Goal: Book appointment/travel/reservation

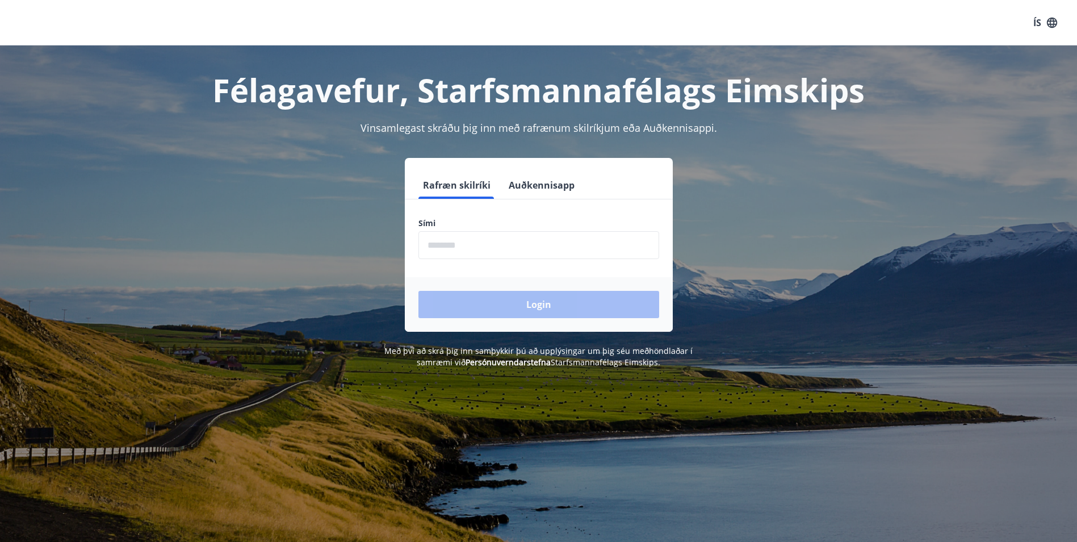
click at [486, 241] on input "phone" at bounding box center [538, 245] width 241 height 28
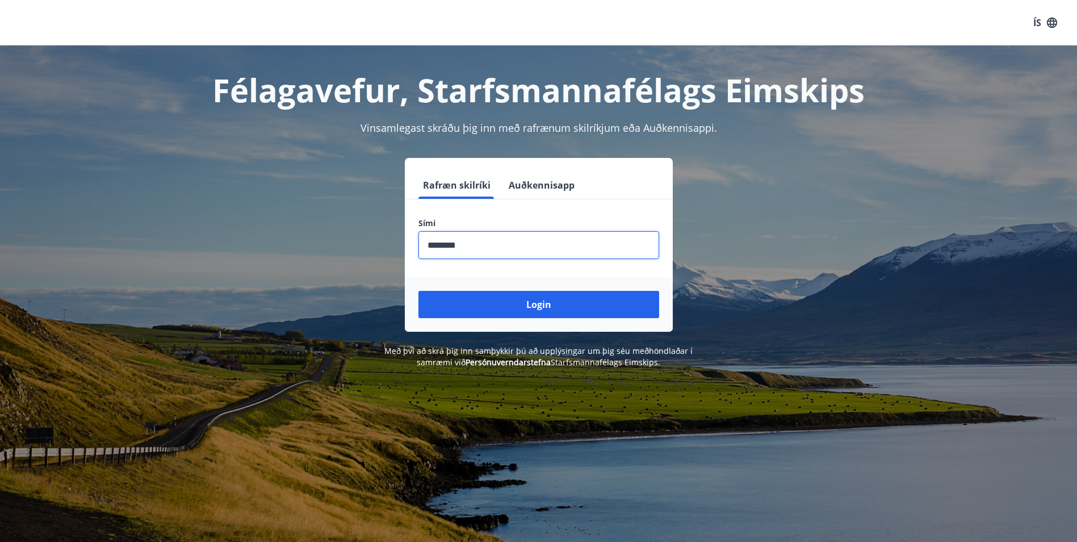
type input "********"
click at [418, 291] on button "Login" at bounding box center [538, 304] width 241 height 27
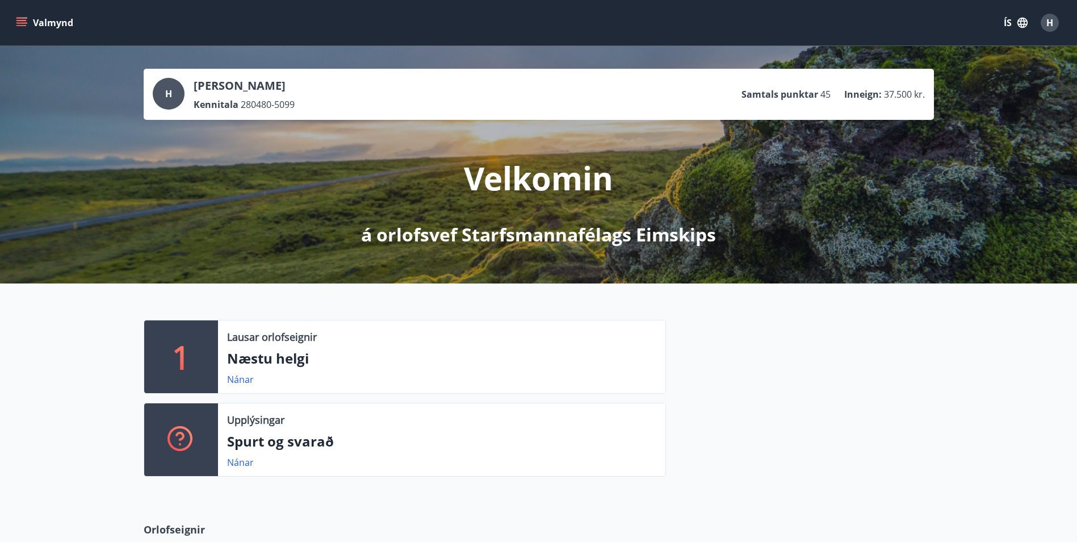
click at [21, 19] on icon "menu" at bounding box center [21, 22] width 11 height 11
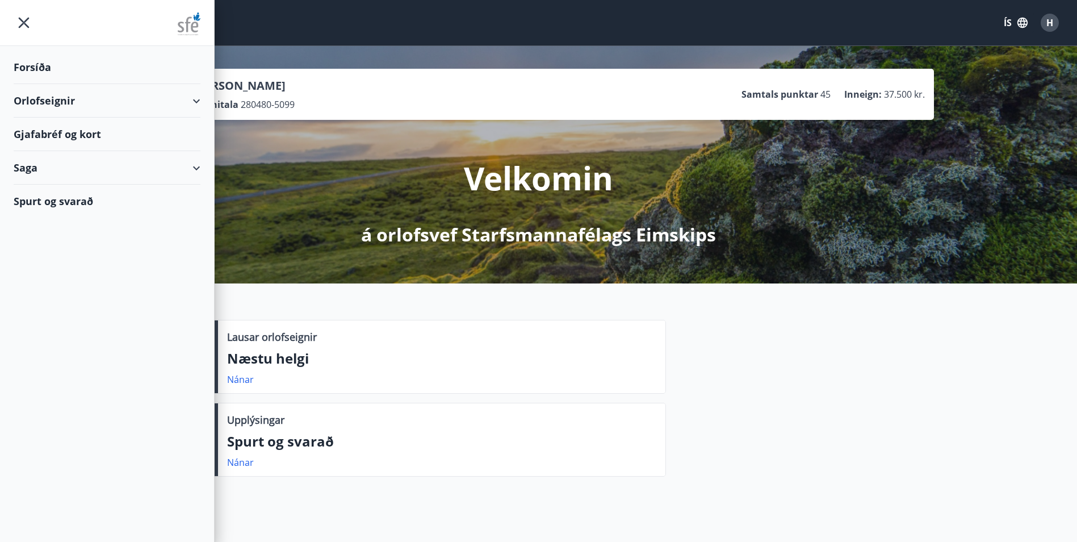
click at [194, 100] on div "Orlofseignir" at bounding box center [107, 100] width 187 height 33
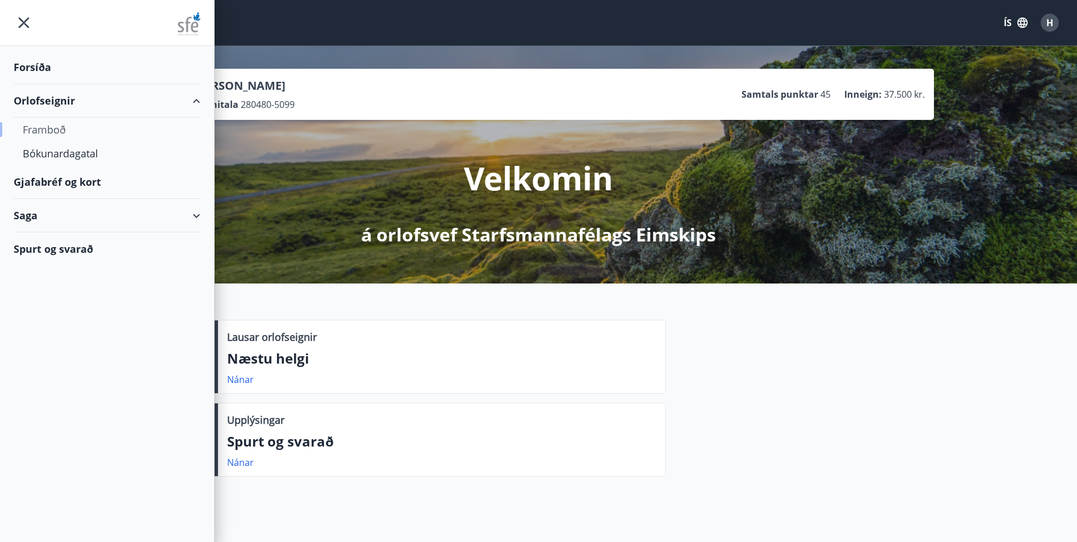
click at [45, 132] on div "Framboð" at bounding box center [107, 130] width 169 height 24
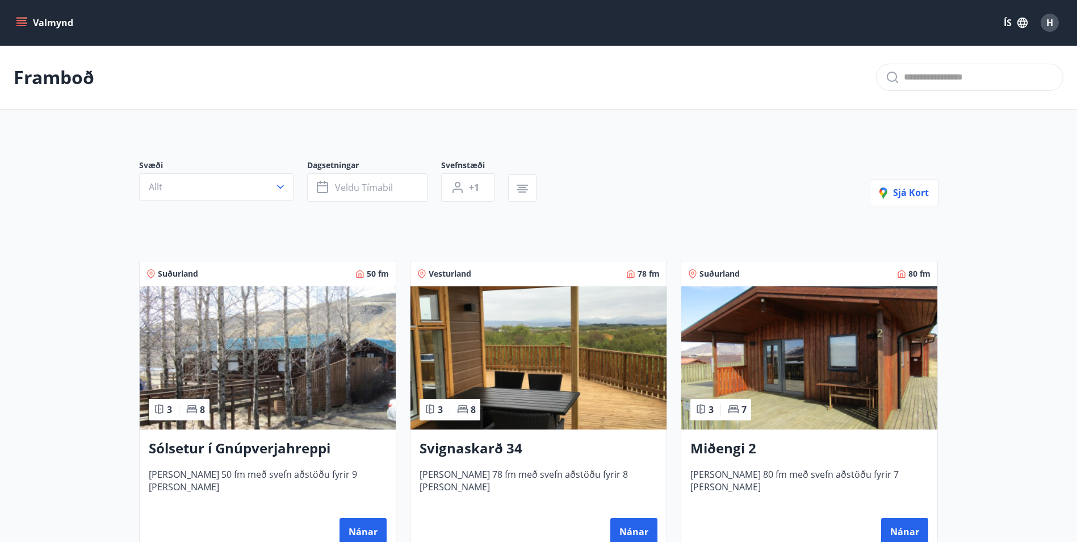
click at [216, 359] on img at bounding box center [268, 357] width 256 height 143
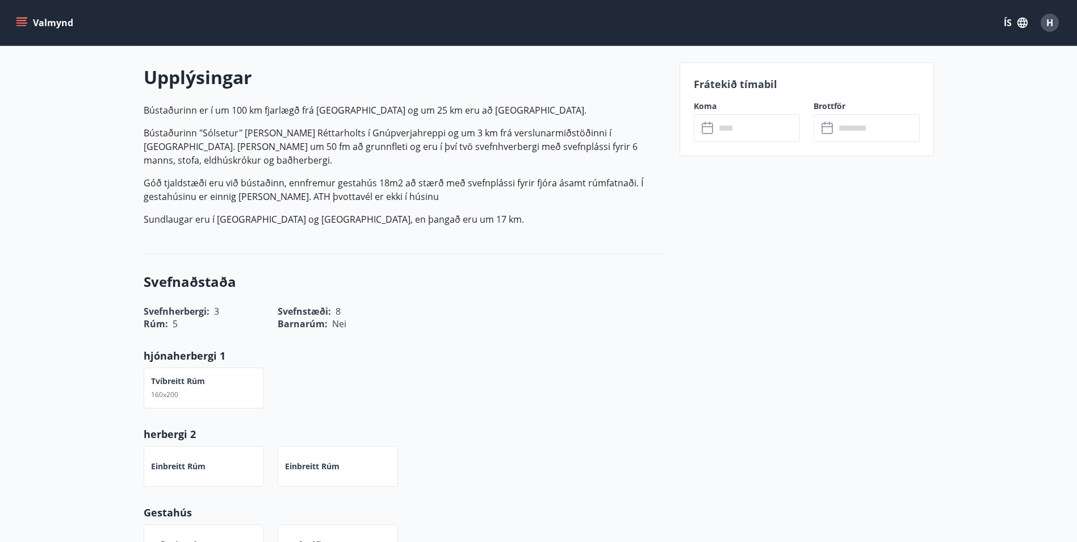
scroll to position [397, 0]
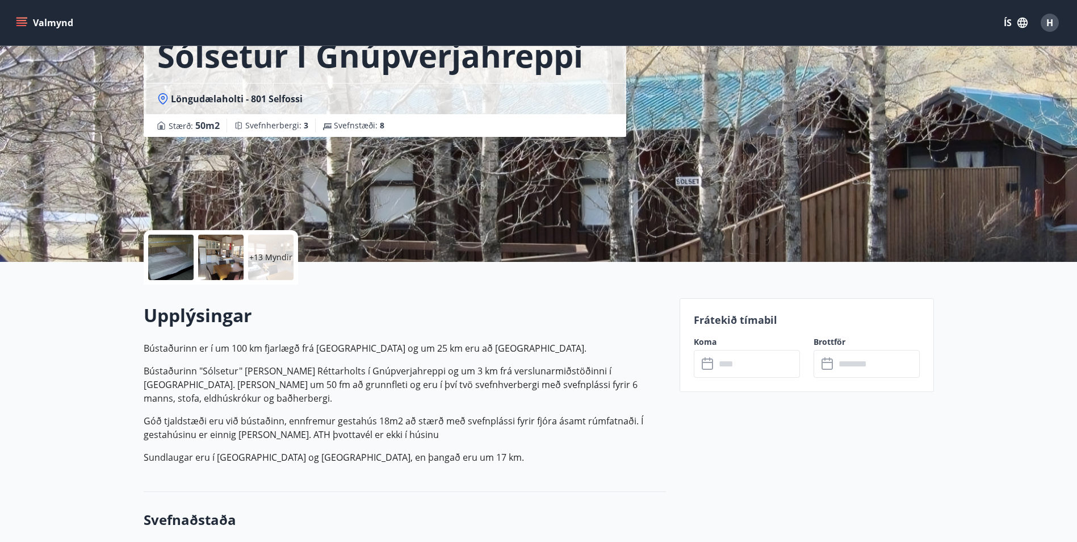
scroll to position [0, 0]
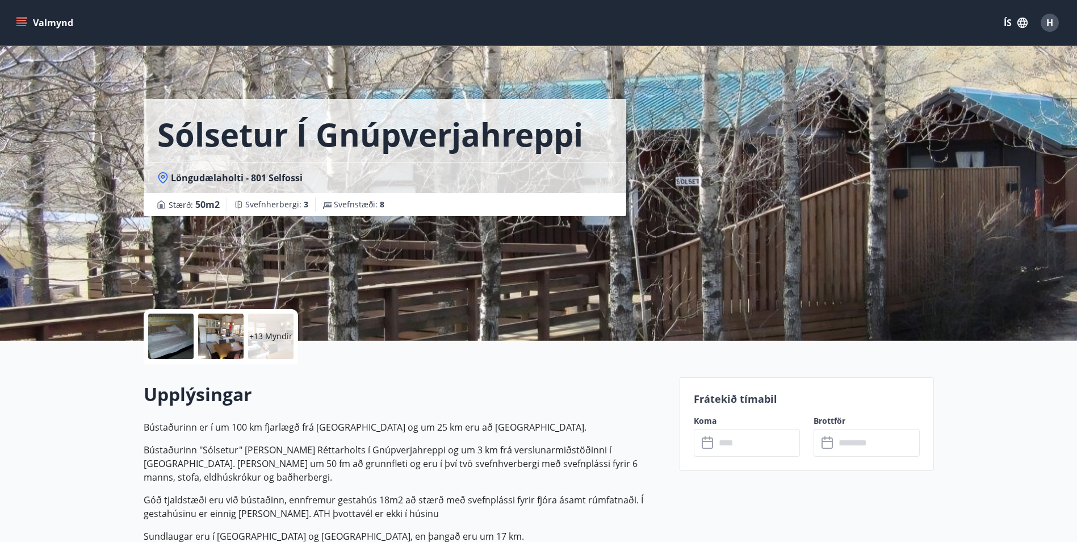
click at [170, 333] on div at bounding box center [170, 335] width 45 height 45
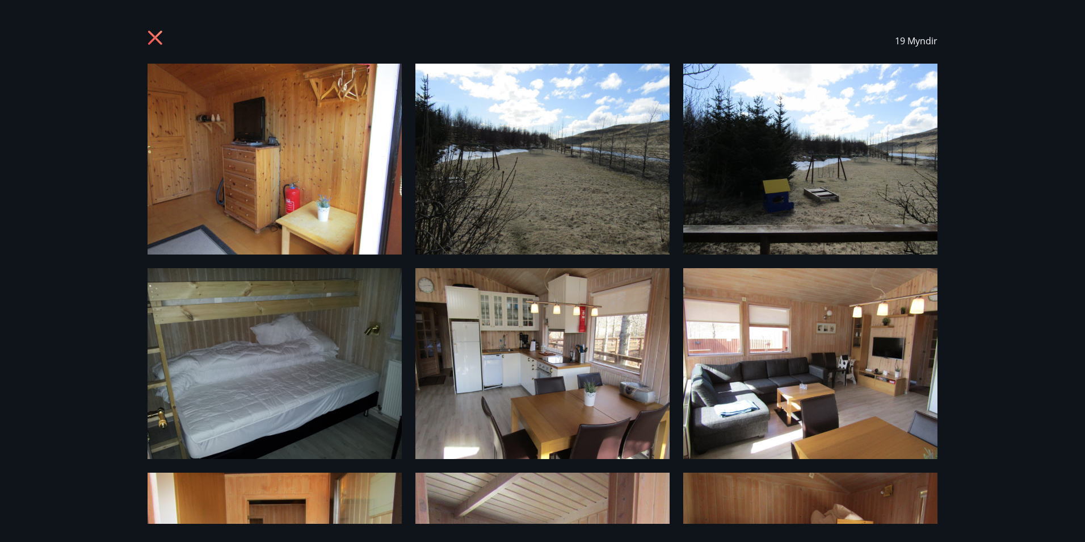
click at [1005, 183] on div "19 Myndir" at bounding box center [542, 271] width 1085 height 542
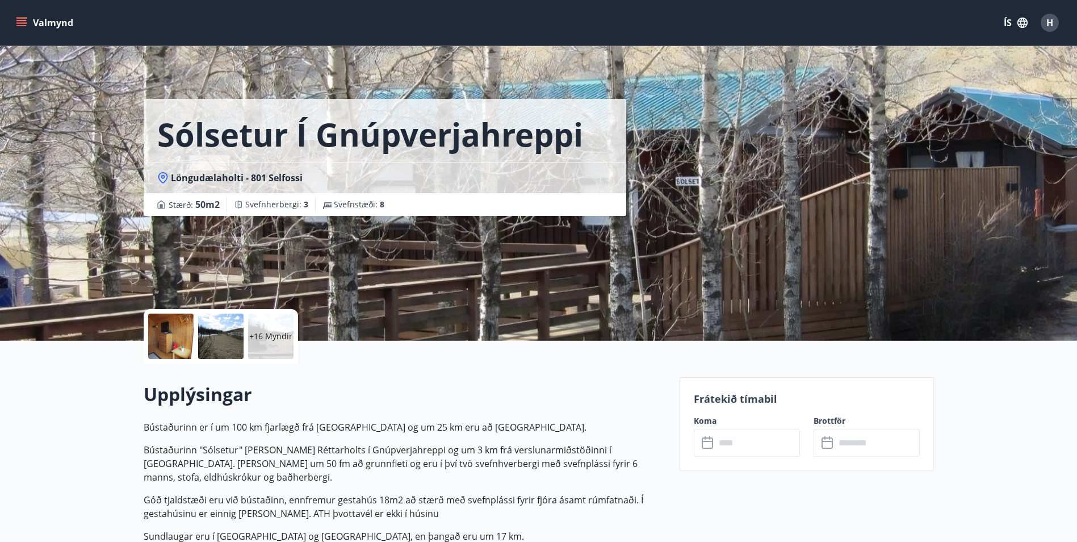
click at [176, 343] on div at bounding box center [170, 335] width 45 height 45
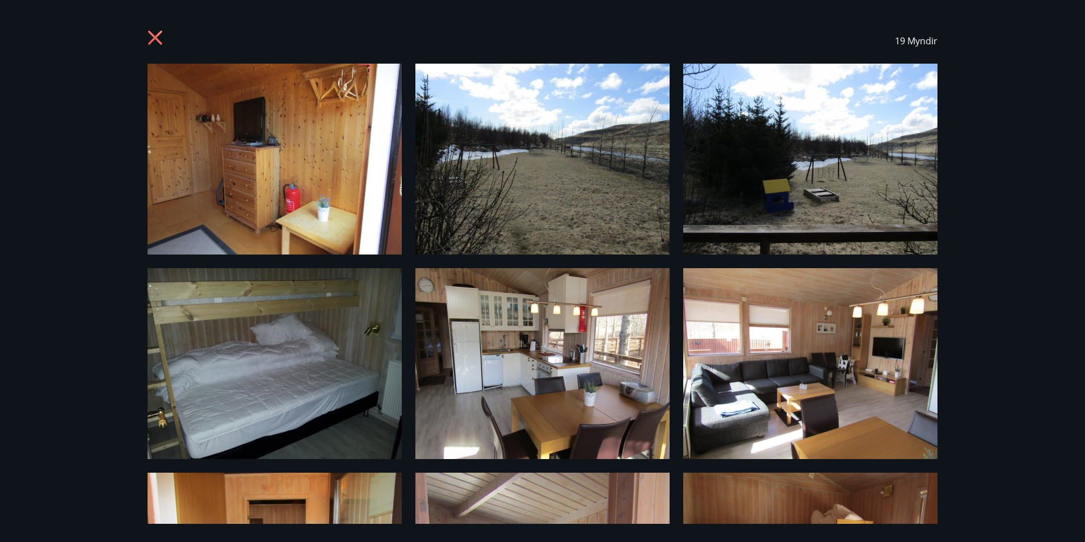
click at [275, 156] on img at bounding box center [275, 159] width 254 height 191
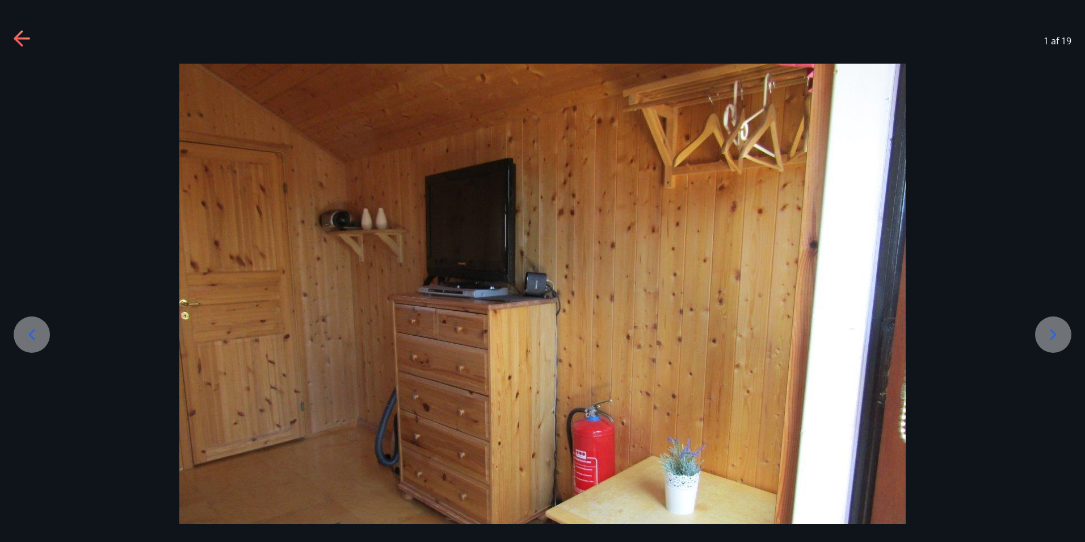
click at [1054, 337] on icon at bounding box center [1054, 334] width 6 height 11
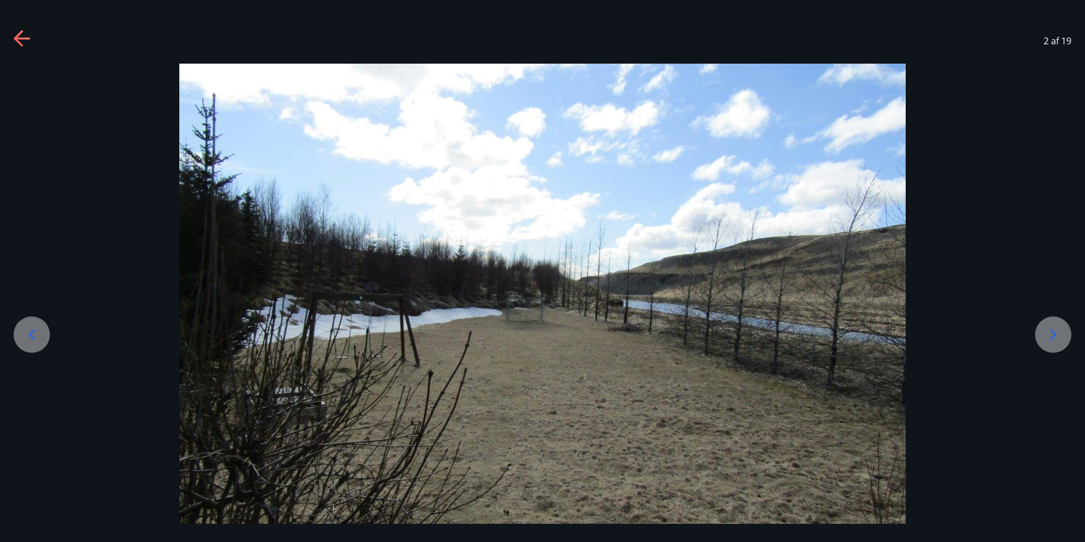
click at [1054, 337] on icon at bounding box center [1054, 334] width 6 height 11
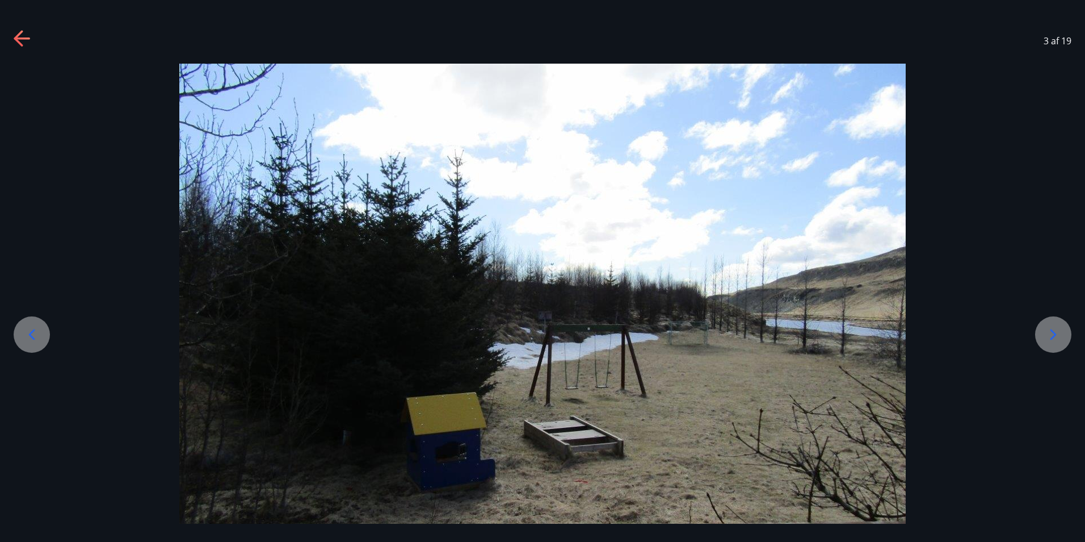
click at [1054, 337] on icon at bounding box center [1054, 334] width 6 height 11
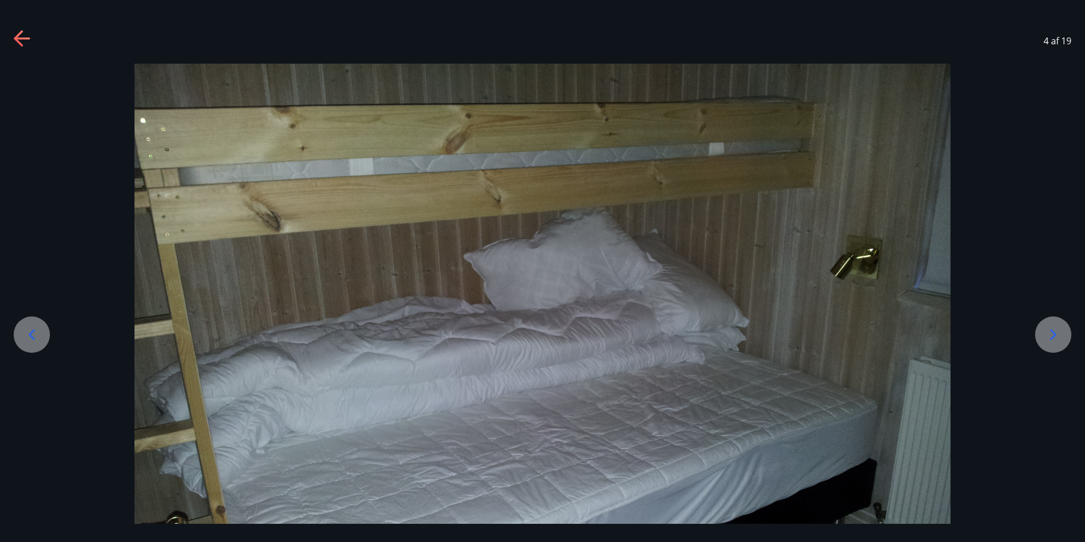
click at [1054, 337] on icon at bounding box center [1054, 334] width 6 height 11
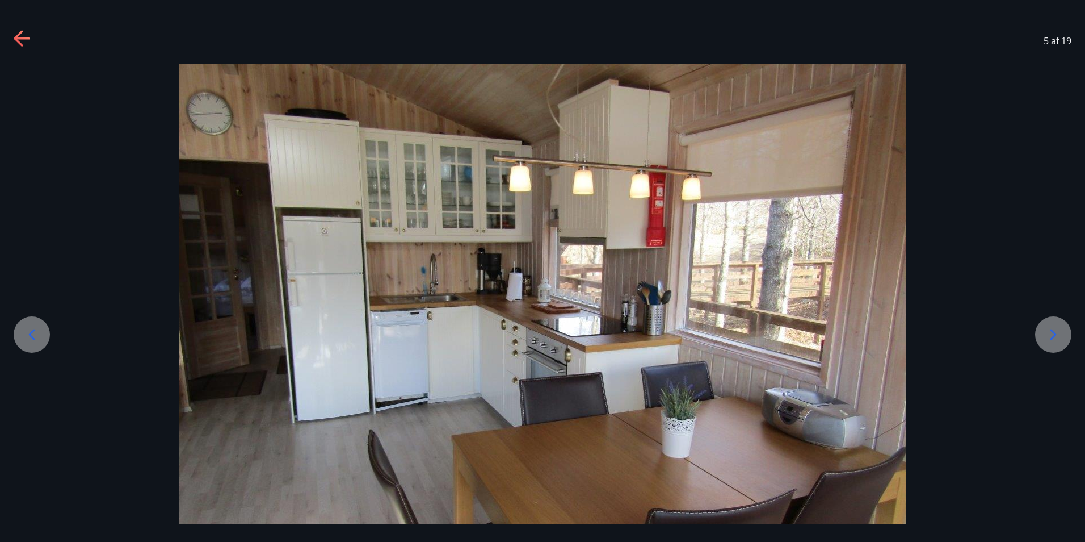
click at [1054, 337] on icon at bounding box center [1054, 334] width 6 height 11
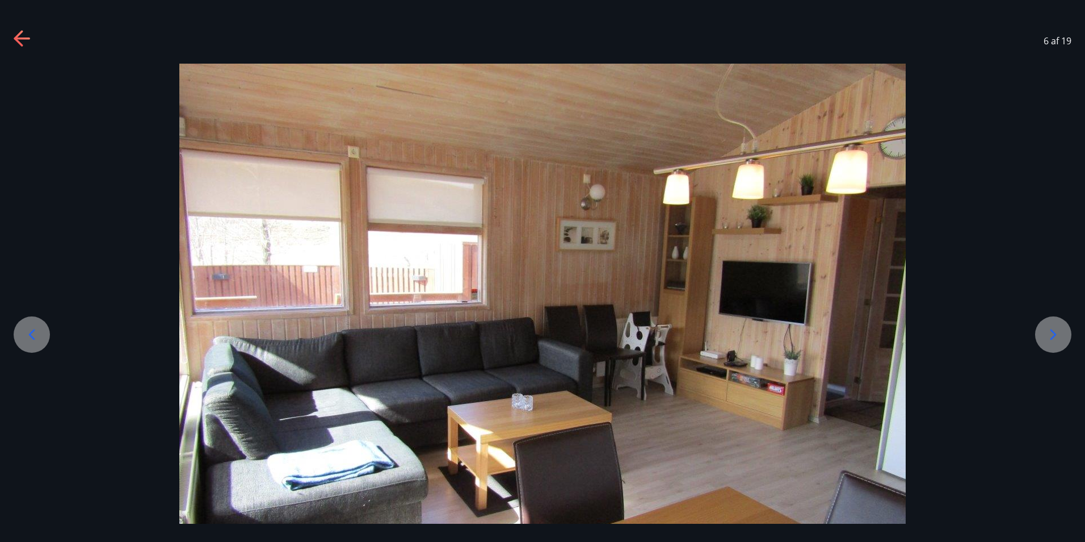
click at [1047, 335] on icon at bounding box center [1054, 334] width 18 height 18
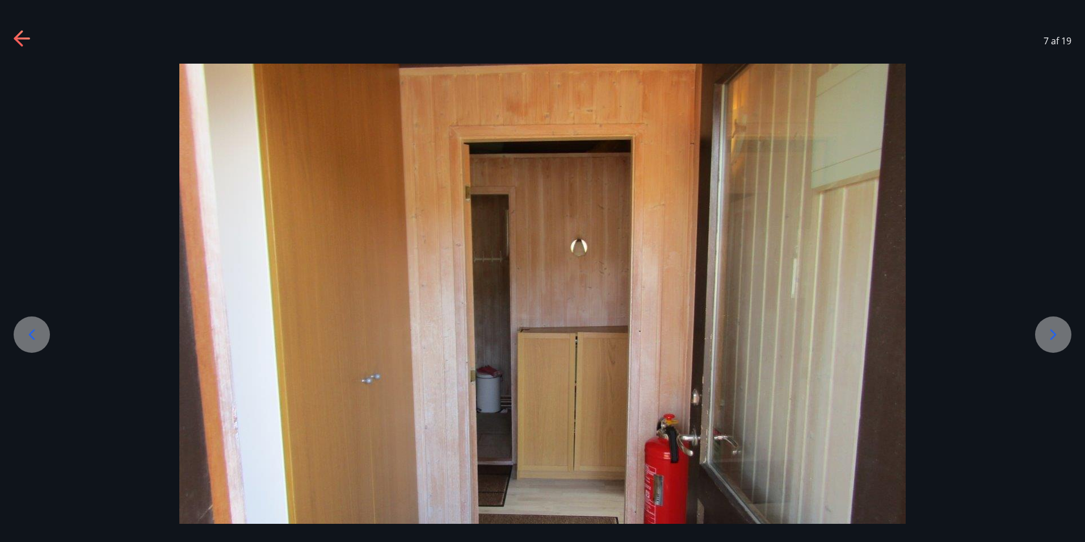
click at [1047, 335] on icon at bounding box center [1054, 334] width 18 height 18
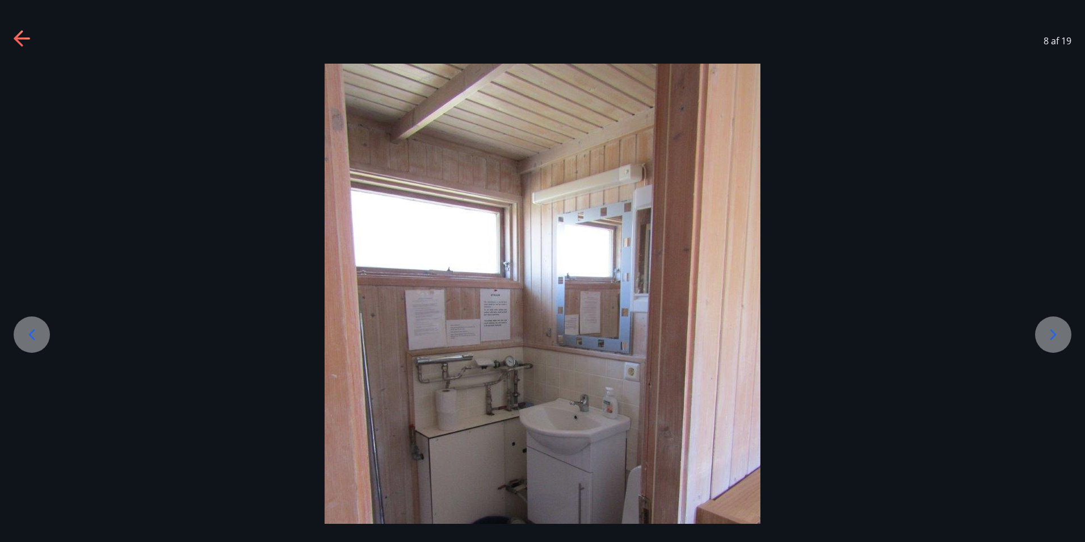
click at [1047, 335] on icon at bounding box center [1054, 334] width 18 height 18
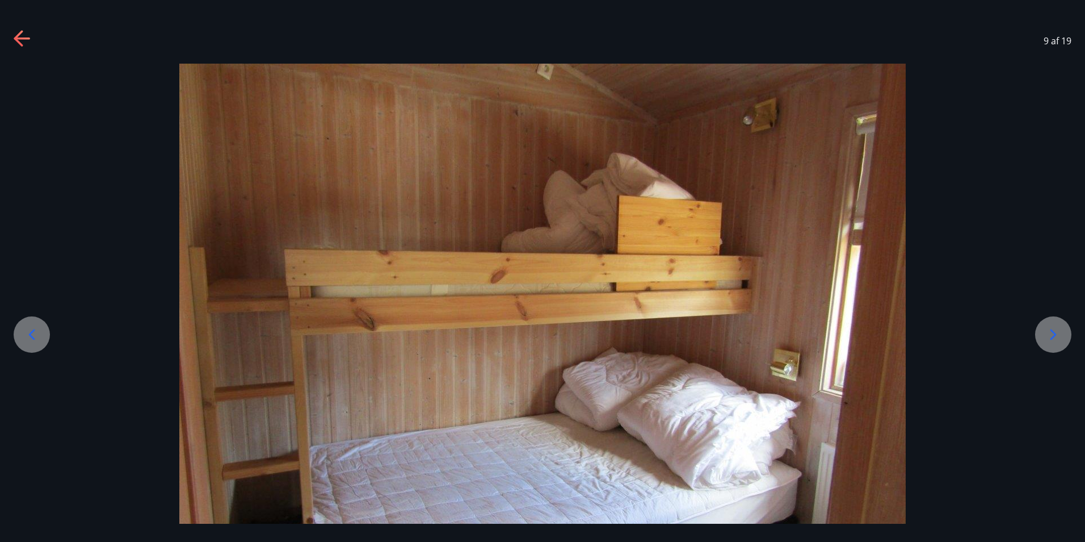
click at [1047, 335] on icon at bounding box center [1054, 334] width 18 height 18
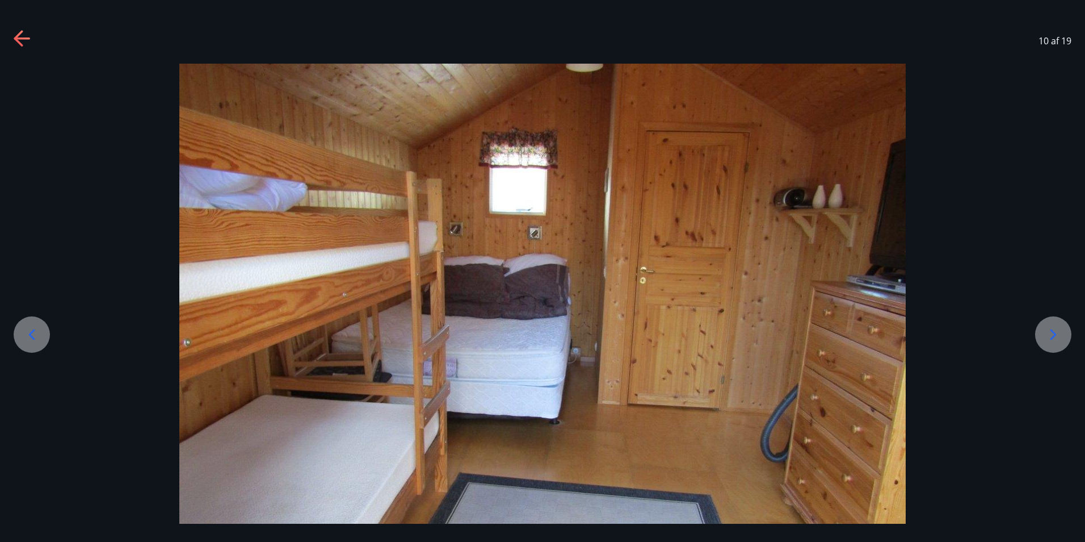
click at [1049, 330] on icon at bounding box center [1054, 334] width 18 height 18
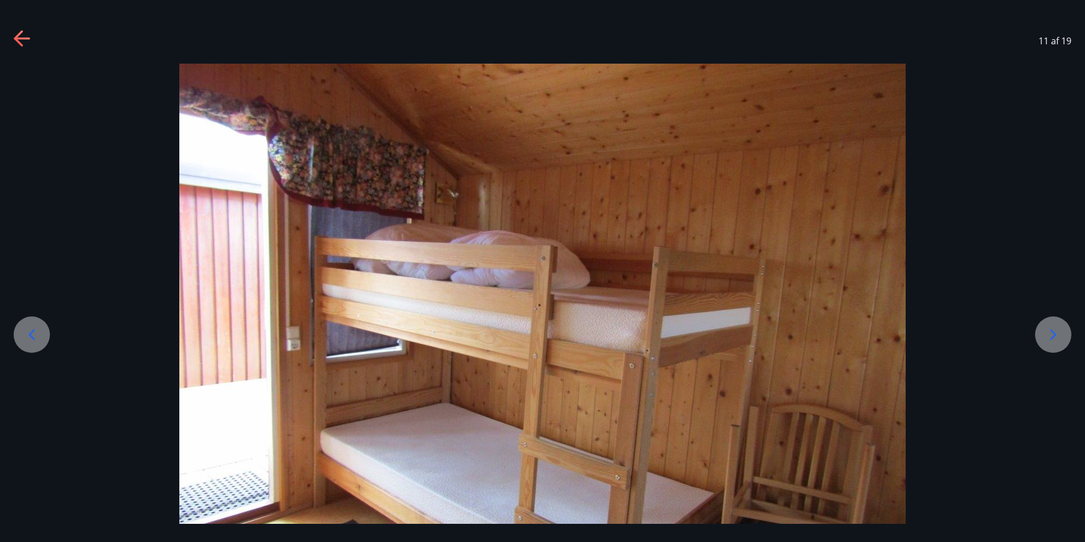
click at [1049, 330] on icon at bounding box center [1054, 334] width 18 height 18
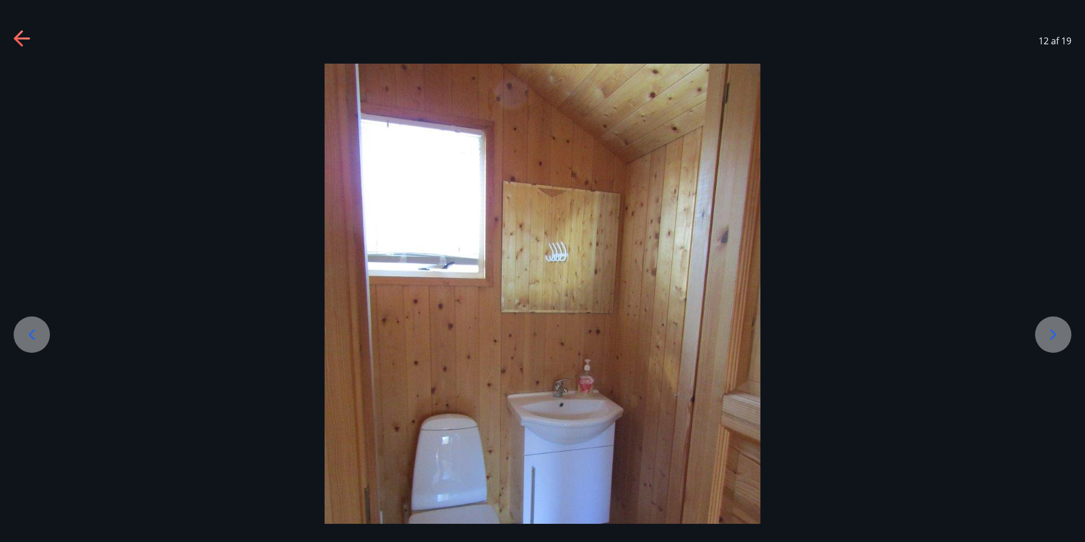
click at [1049, 330] on icon at bounding box center [1054, 334] width 18 height 18
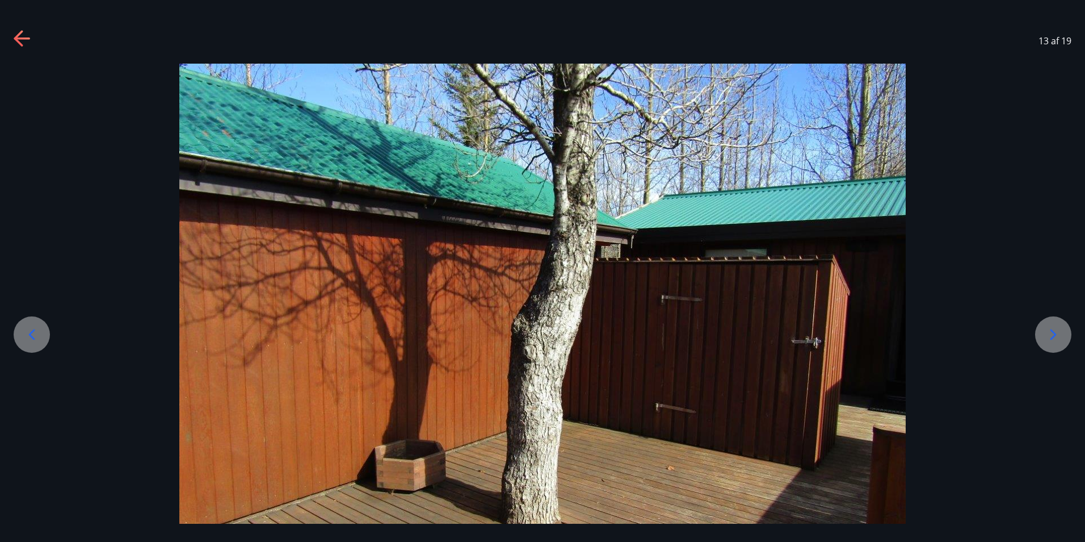
click at [1049, 330] on icon at bounding box center [1054, 334] width 18 height 18
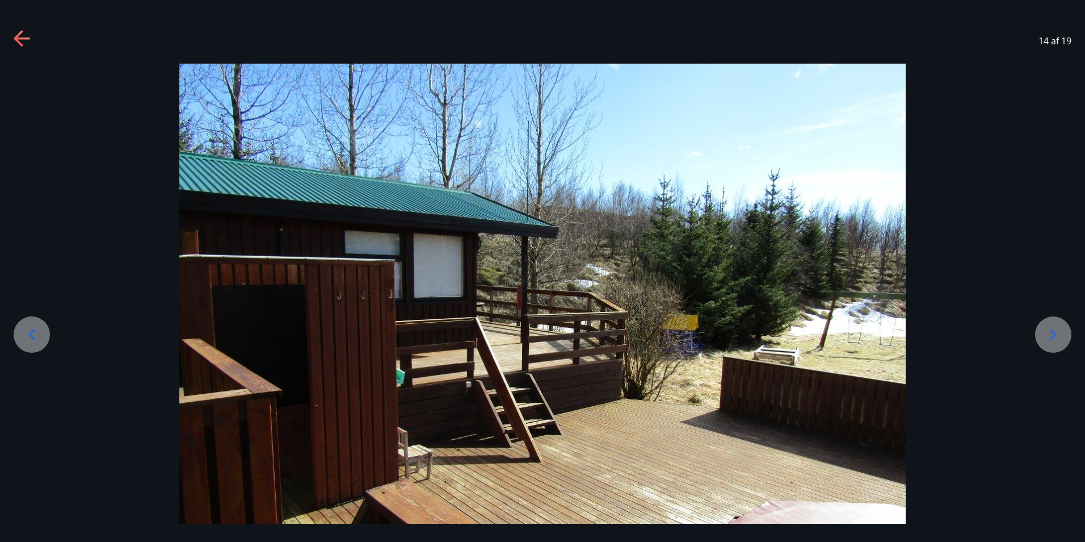
click at [1049, 330] on icon at bounding box center [1054, 334] width 18 height 18
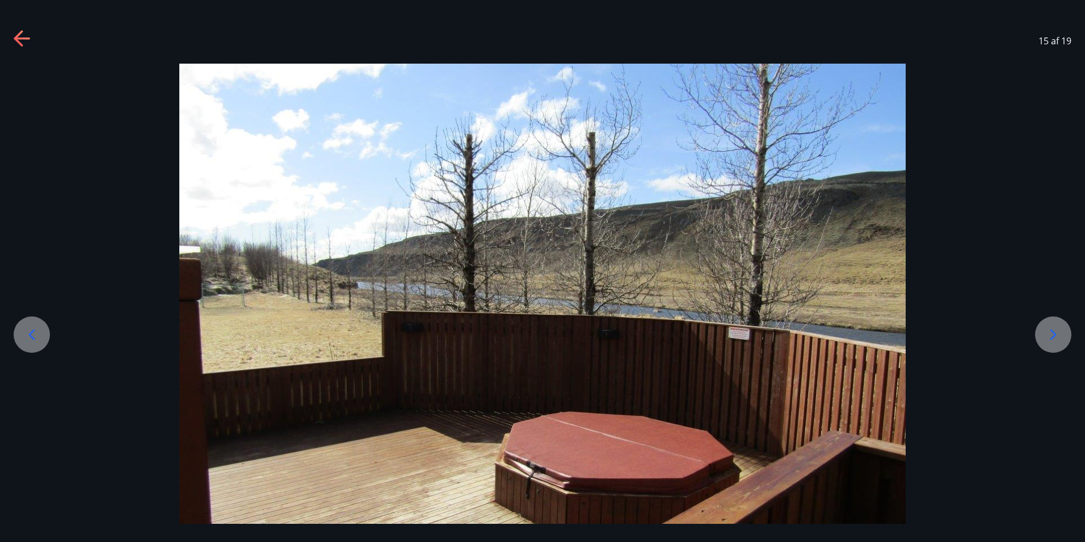
click at [1049, 330] on icon at bounding box center [1054, 334] width 18 height 18
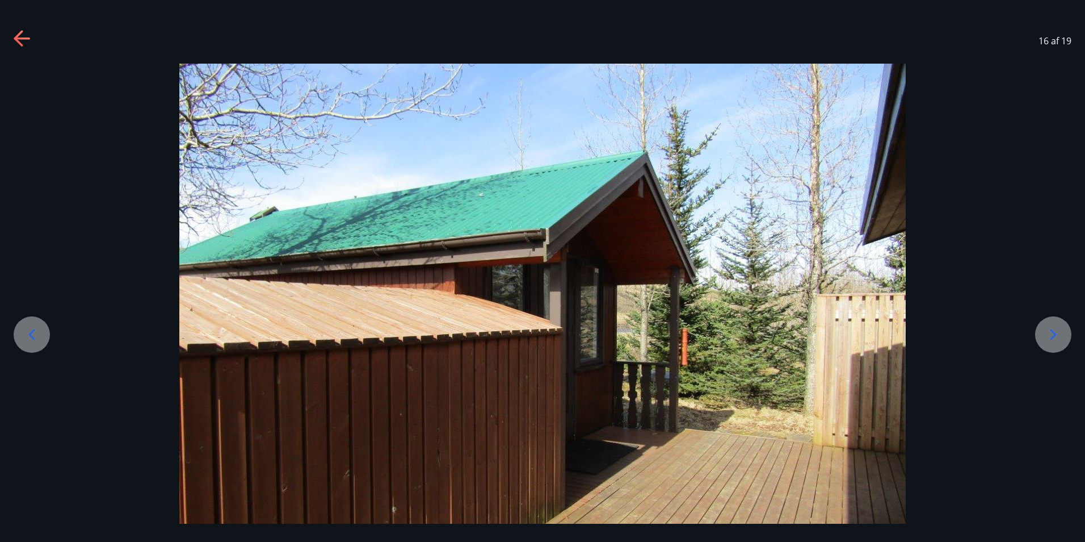
click at [1049, 330] on icon at bounding box center [1054, 334] width 18 height 18
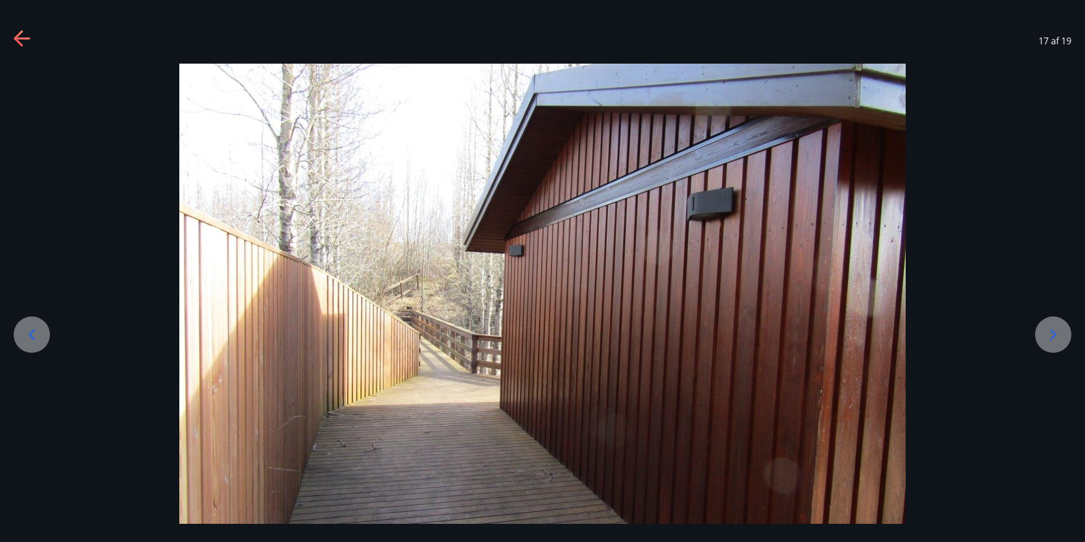
click at [1049, 330] on icon at bounding box center [1054, 334] width 18 height 18
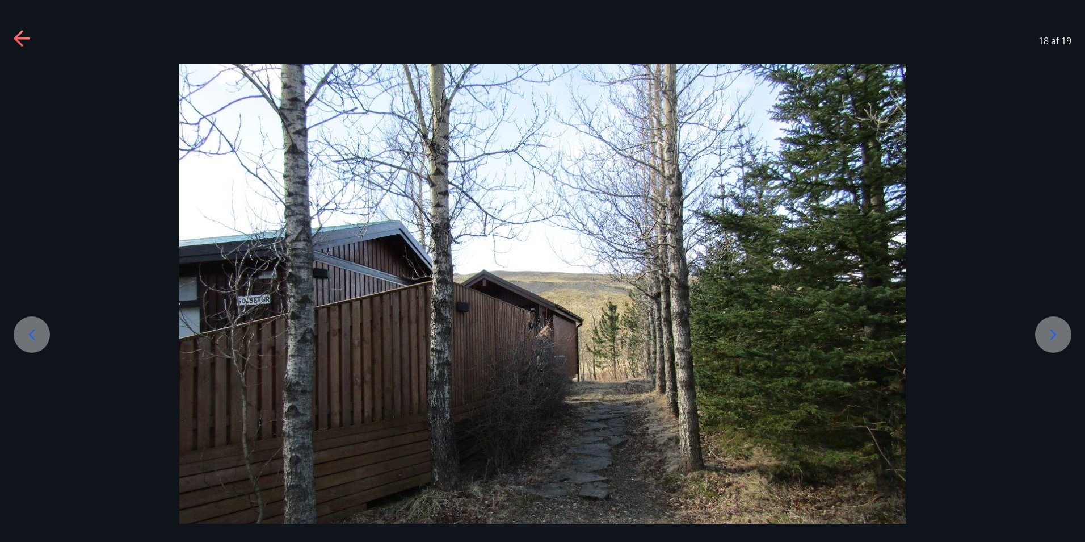
click at [1049, 330] on icon at bounding box center [1054, 334] width 18 height 18
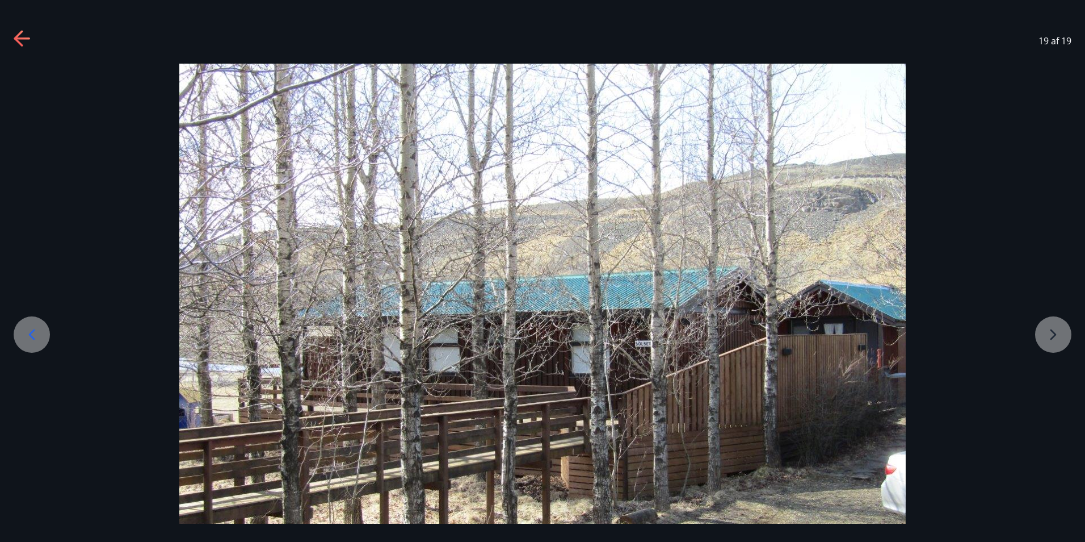
click at [1052, 332] on div at bounding box center [542, 336] width 1085 height 545
click at [32, 335] on icon at bounding box center [32, 334] width 18 height 18
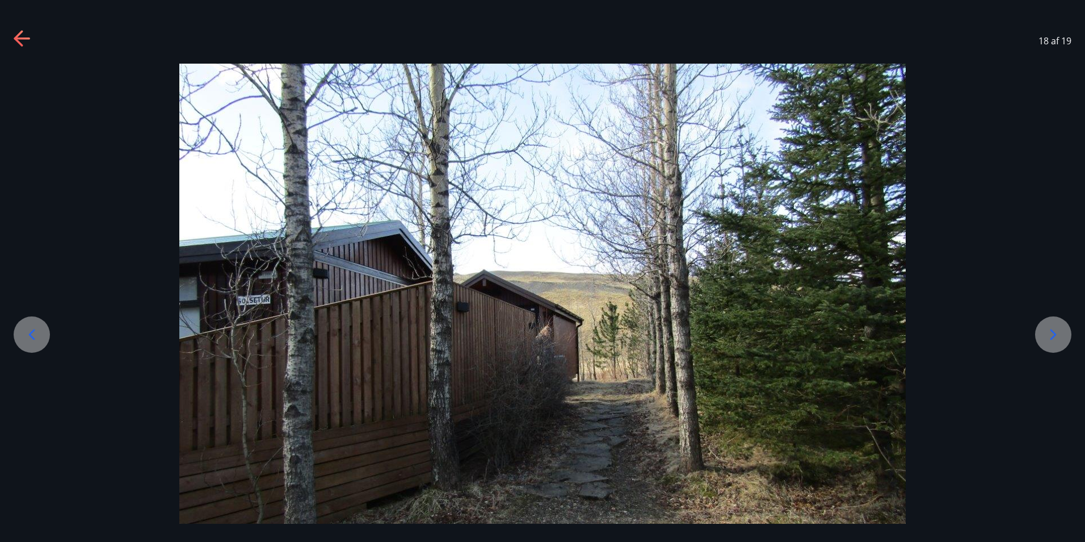
click at [32, 335] on icon at bounding box center [32, 334] width 18 height 18
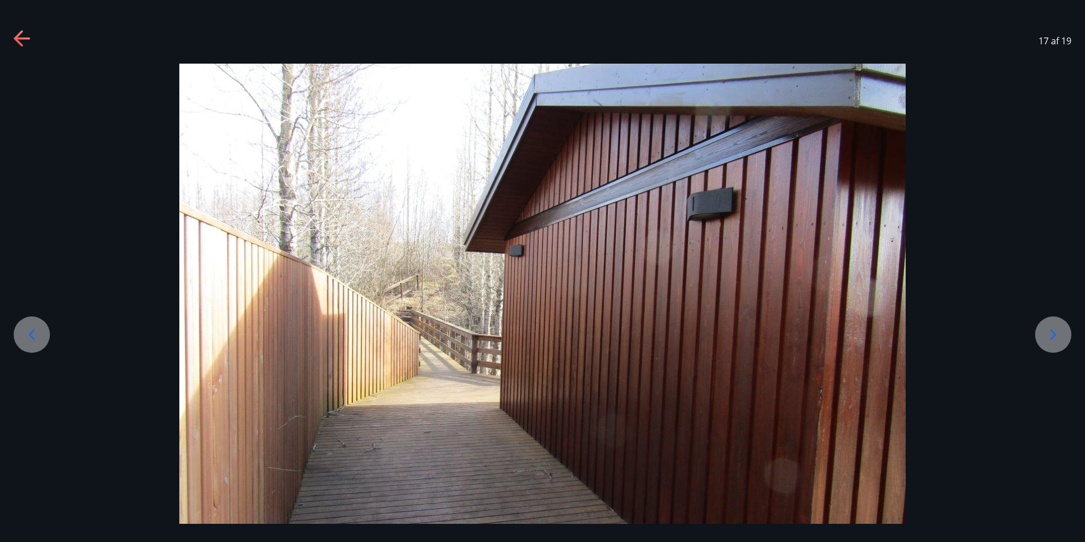
click at [32, 335] on icon at bounding box center [32, 334] width 18 height 18
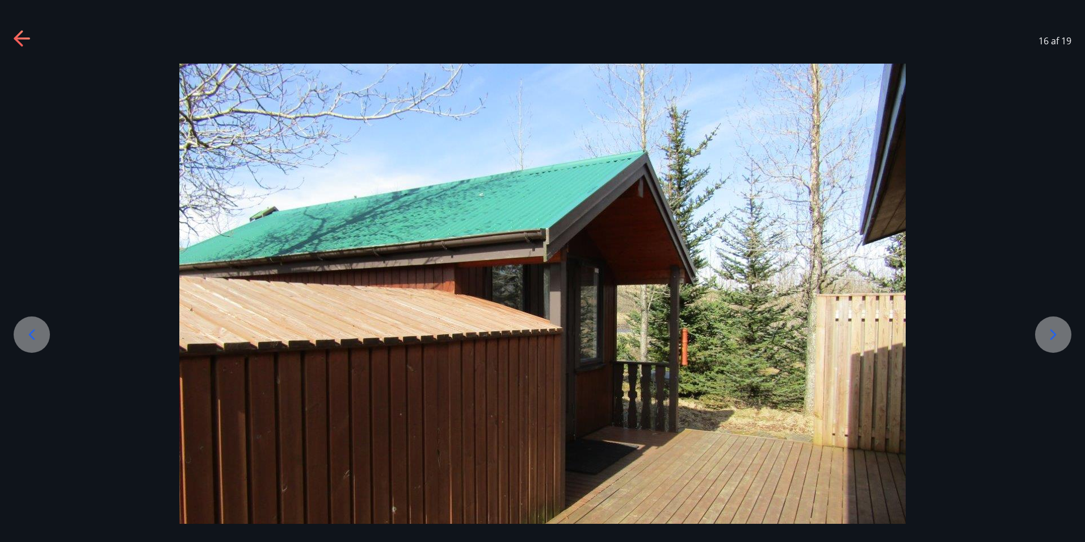
click at [32, 335] on icon at bounding box center [32, 334] width 18 height 18
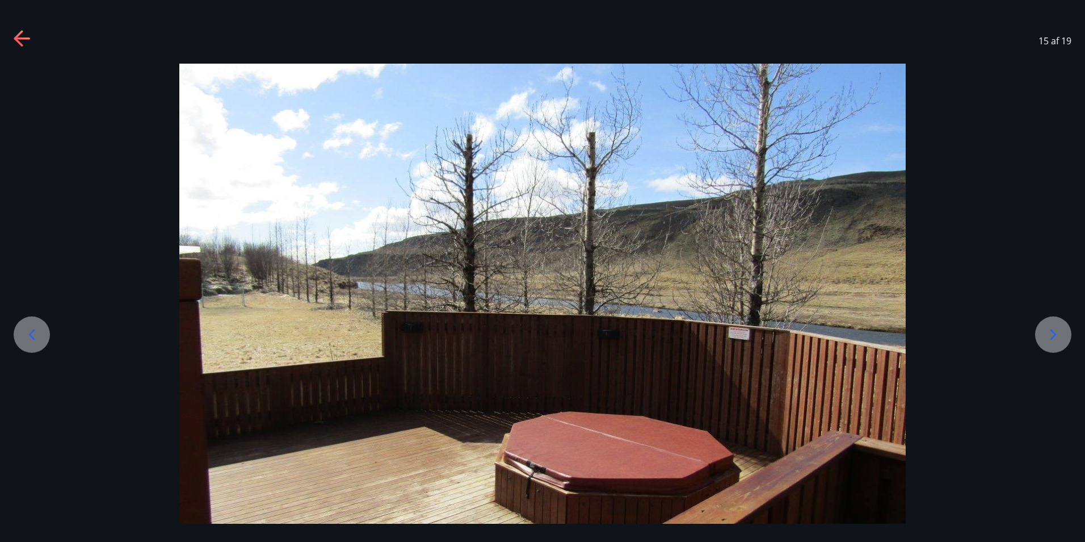
click at [32, 335] on icon at bounding box center [32, 334] width 18 height 18
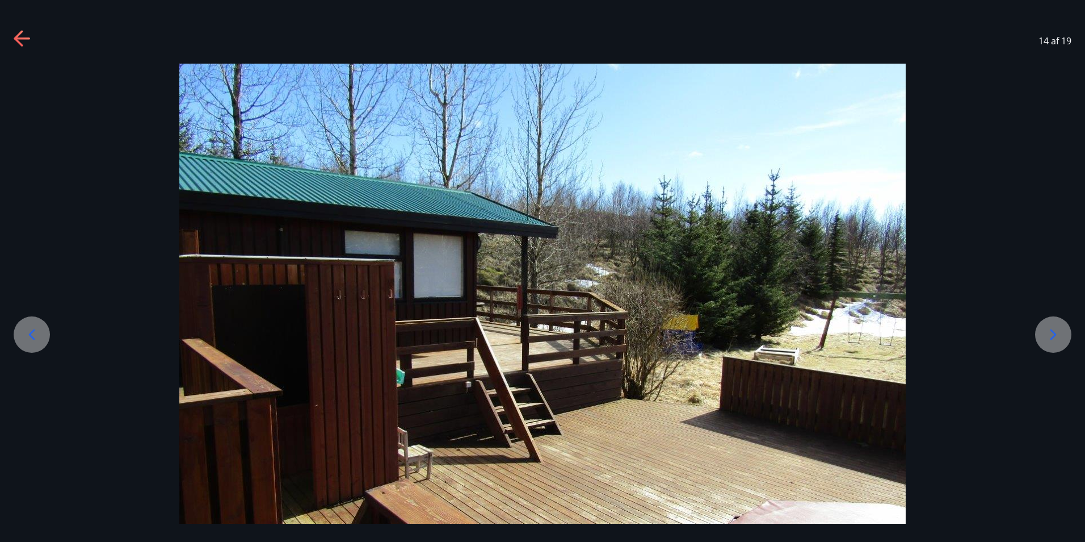
click at [27, 333] on icon at bounding box center [32, 334] width 18 height 18
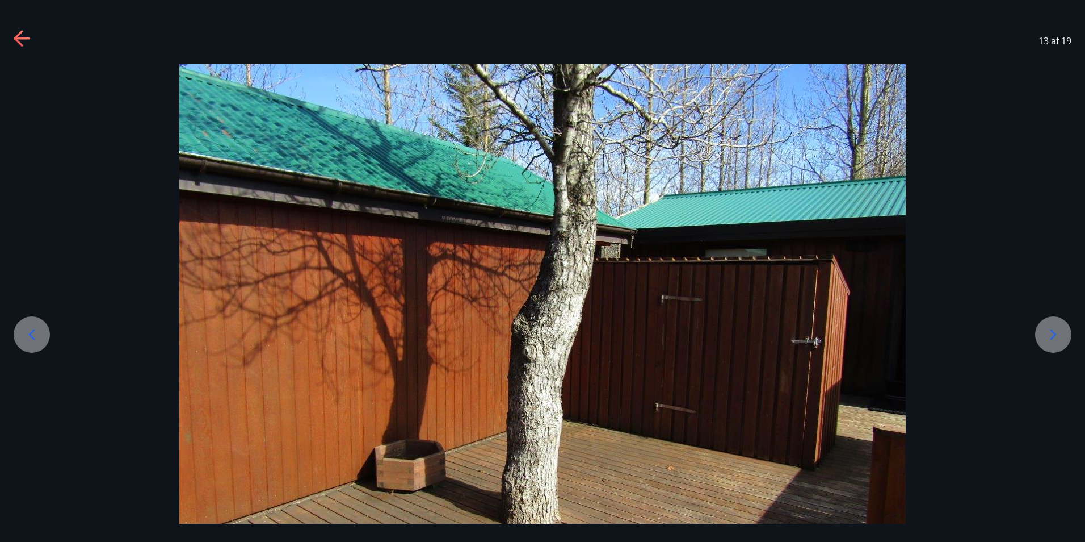
click at [27, 333] on icon at bounding box center [32, 334] width 18 height 18
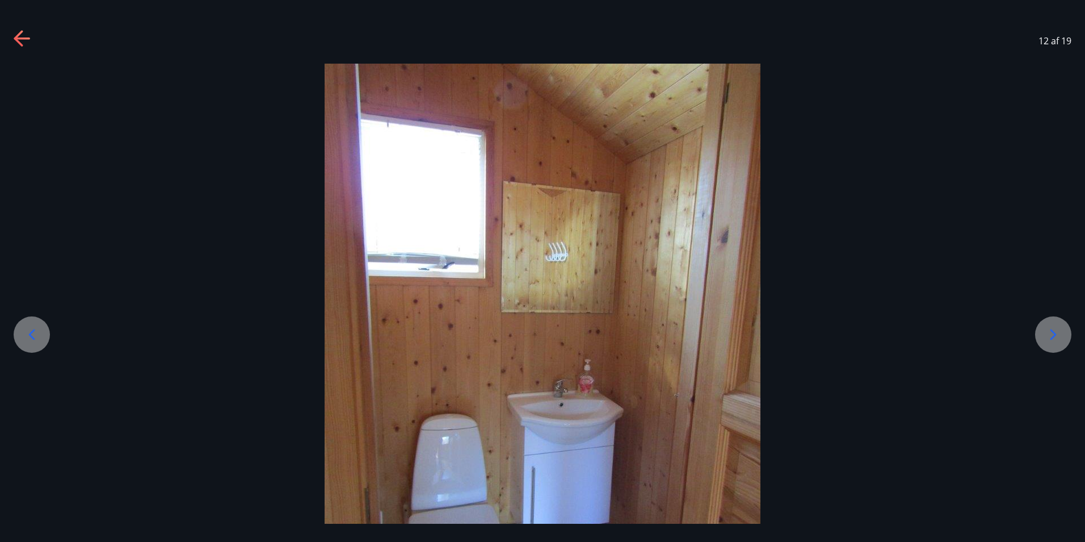
click at [27, 333] on icon at bounding box center [32, 334] width 18 height 18
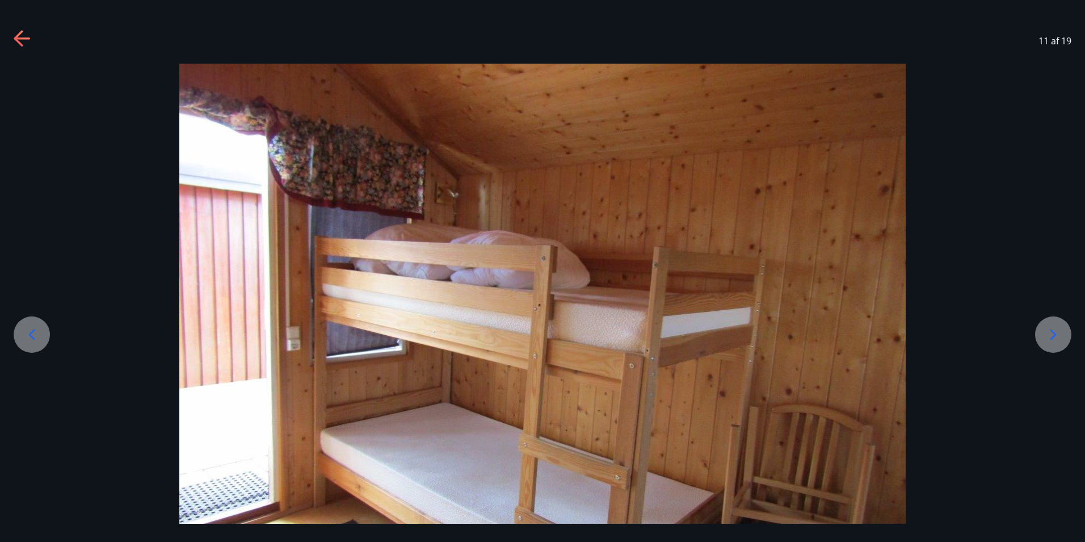
click at [27, 333] on icon at bounding box center [32, 334] width 18 height 18
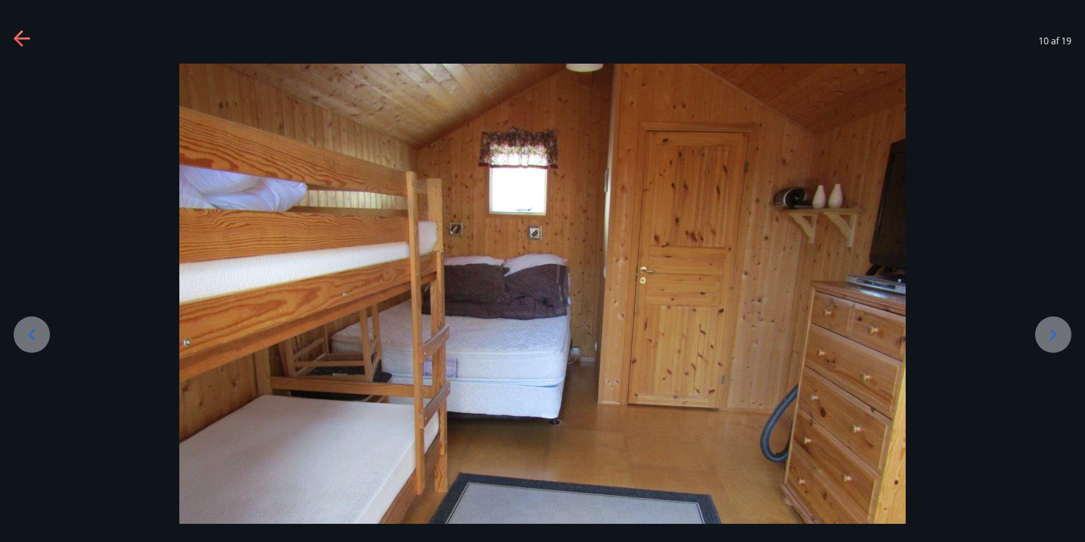
click at [27, 333] on icon at bounding box center [32, 334] width 18 height 18
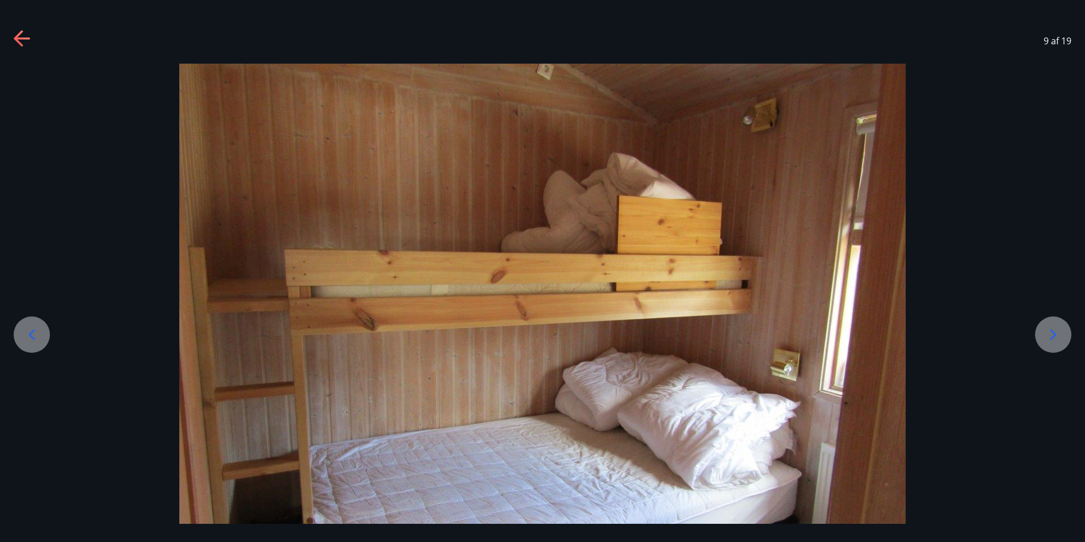
click at [27, 333] on icon at bounding box center [32, 334] width 18 height 18
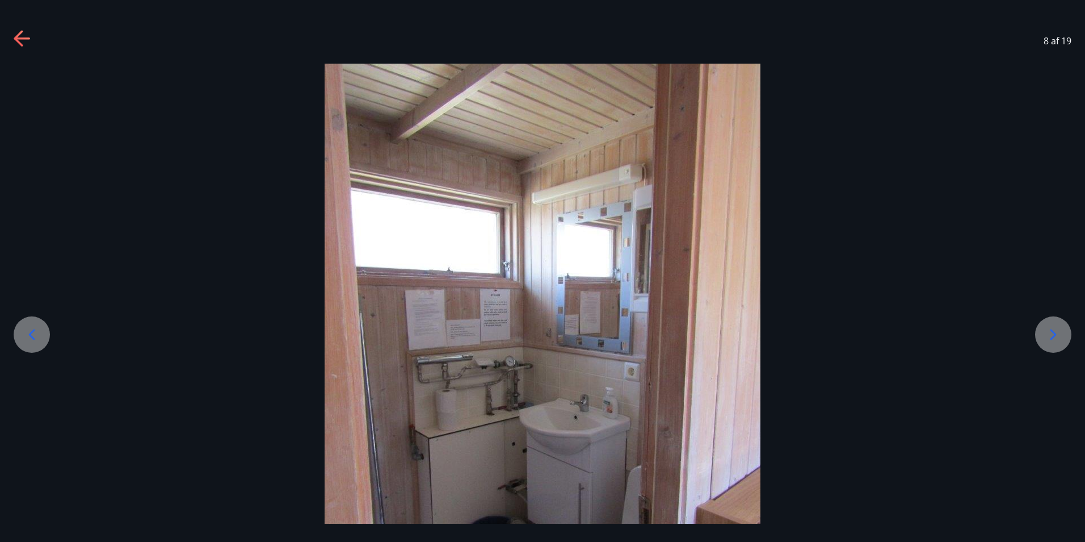
click at [27, 333] on icon at bounding box center [32, 334] width 18 height 18
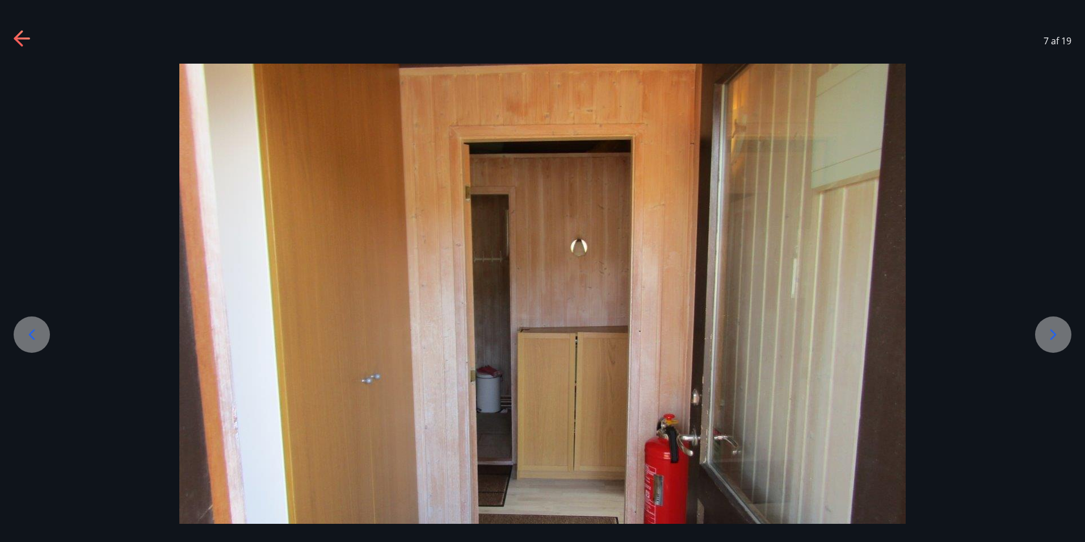
click at [22, 42] on icon at bounding box center [23, 39] width 18 height 18
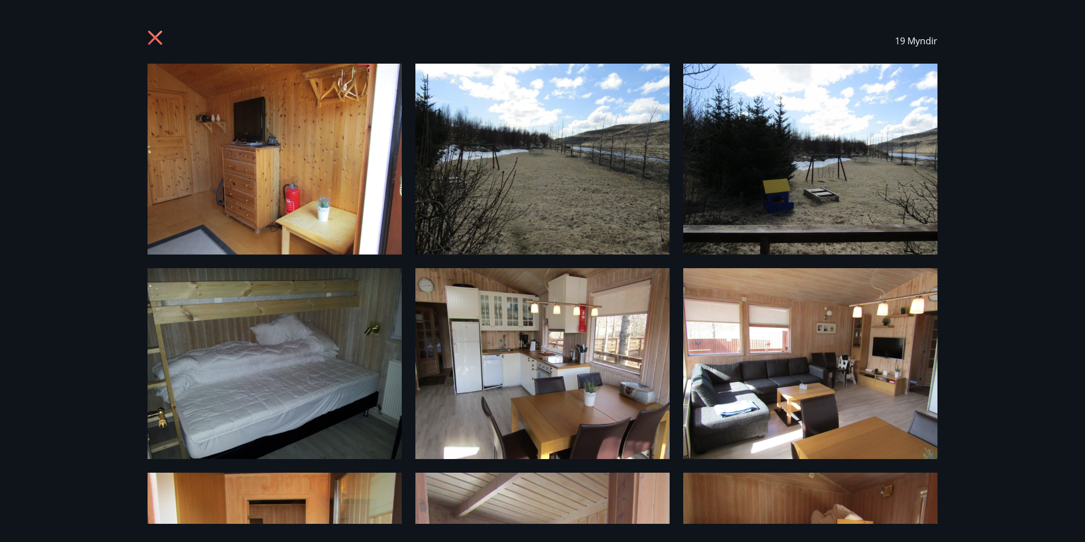
click at [162, 35] on icon at bounding box center [157, 39] width 18 height 18
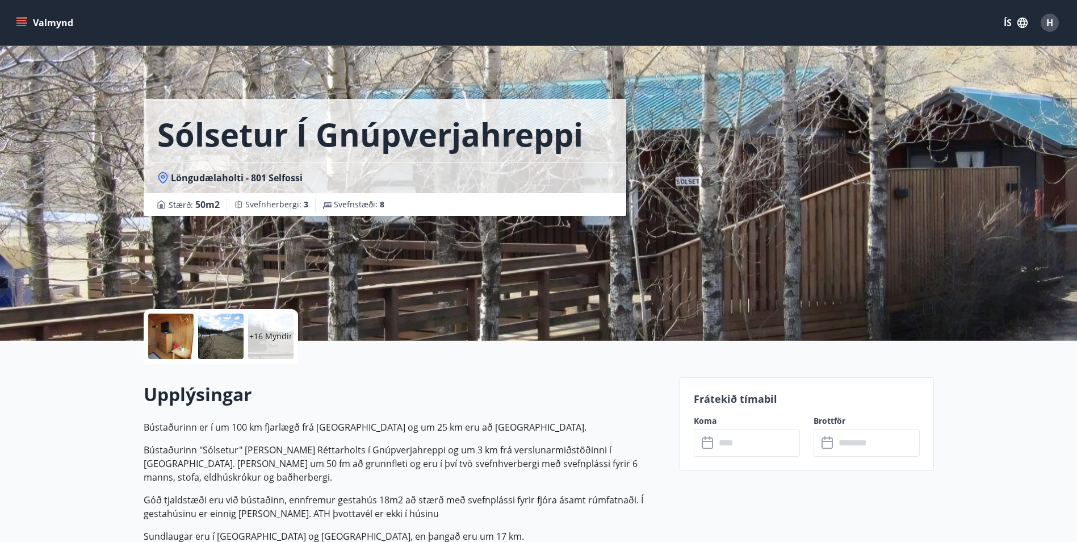
click at [19, 22] on icon "menu" at bounding box center [21, 22] width 11 height 11
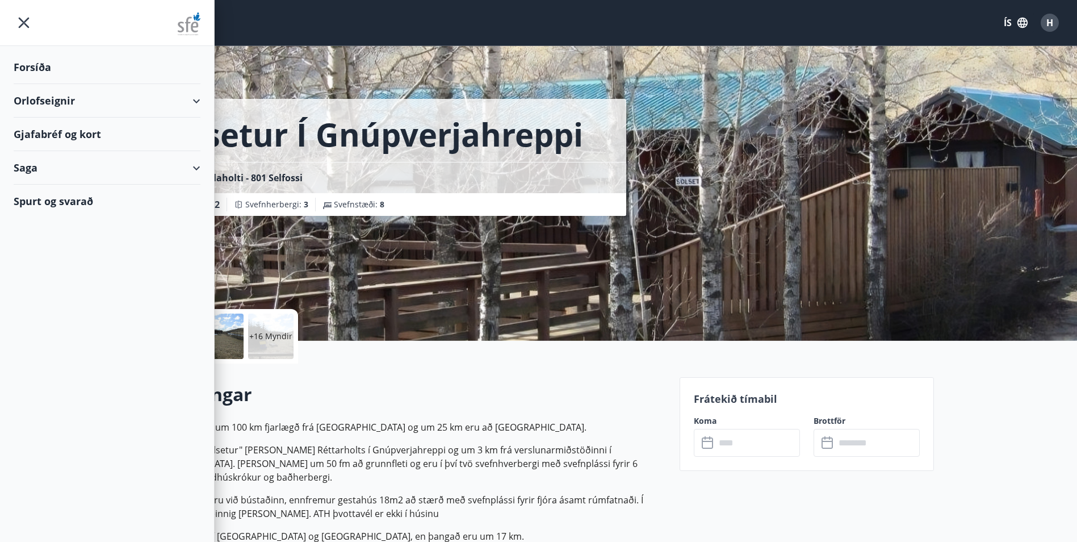
click at [41, 97] on div "Orlofseignir" at bounding box center [107, 100] width 187 height 33
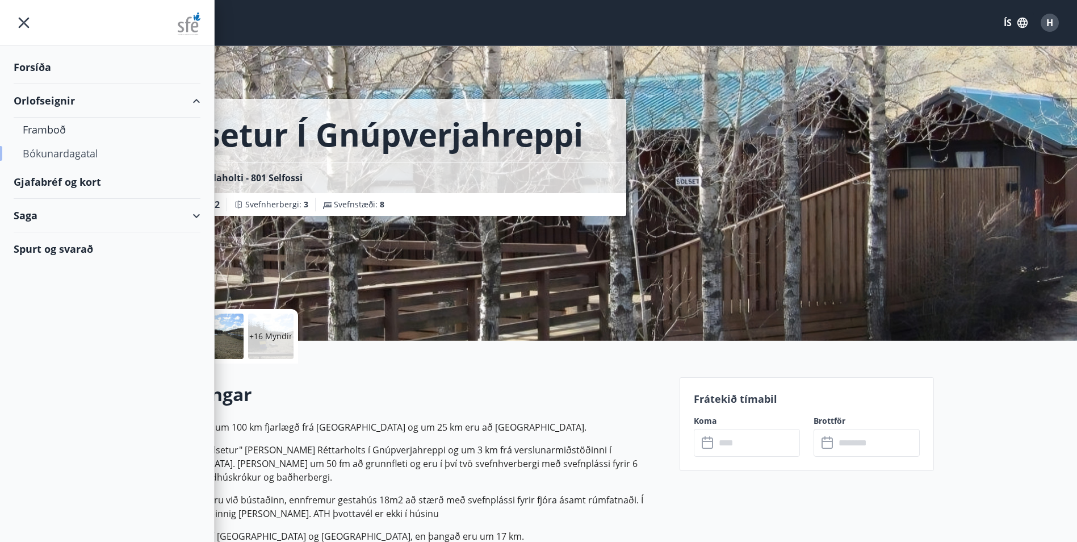
click at [45, 154] on div "Bókunardagatal" at bounding box center [107, 153] width 169 height 24
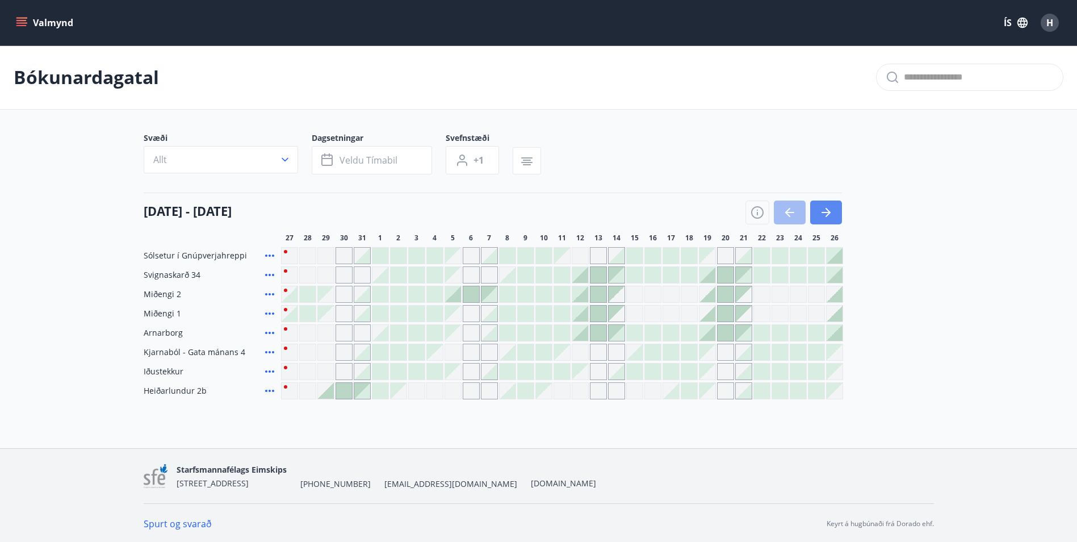
click at [828, 213] on icon "button" at bounding box center [827, 212] width 5 height 9
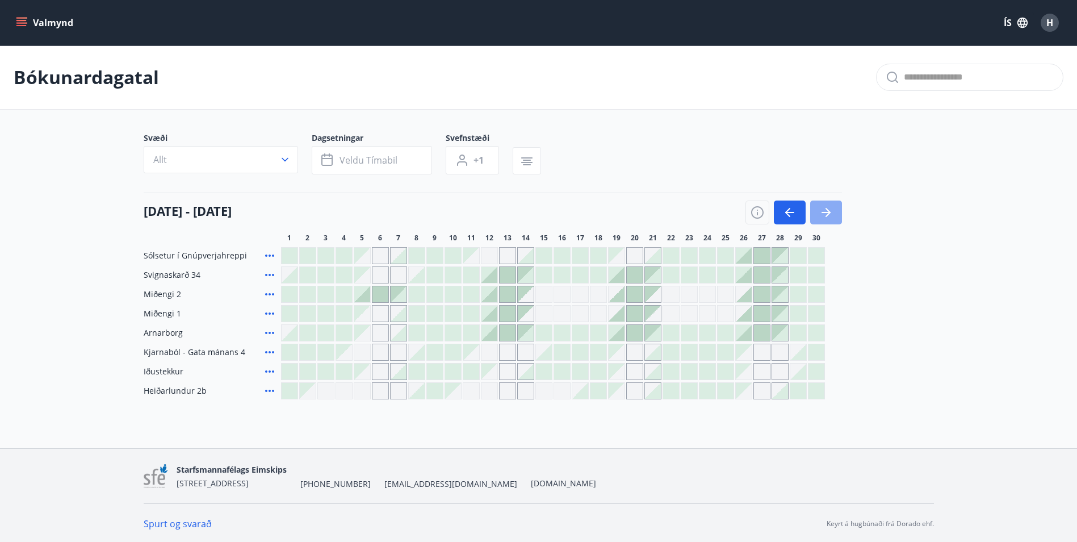
click at [828, 213] on icon "button" at bounding box center [827, 212] width 5 height 9
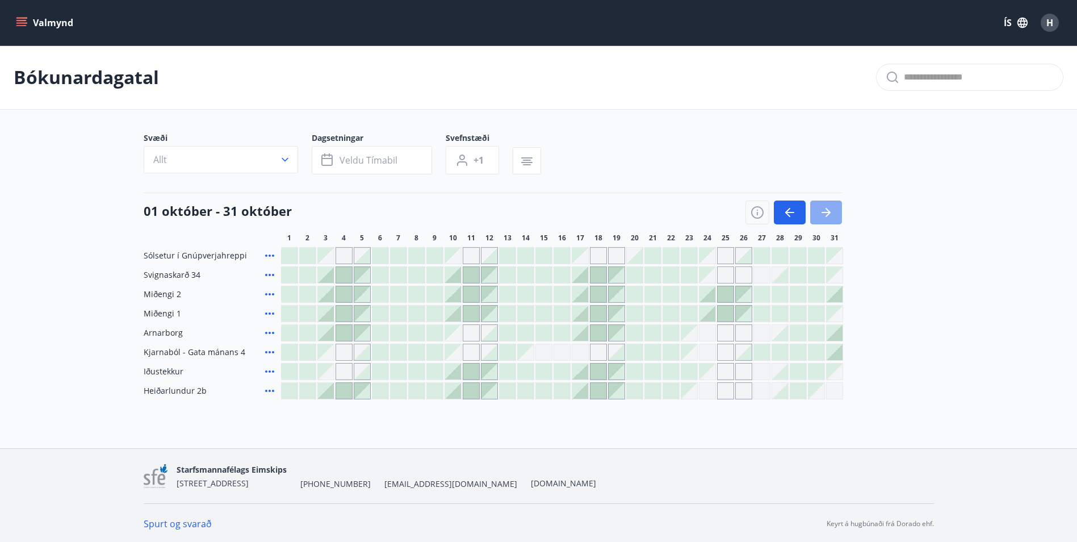
click at [828, 213] on icon "button" at bounding box center [827, 212] width 5 height 9
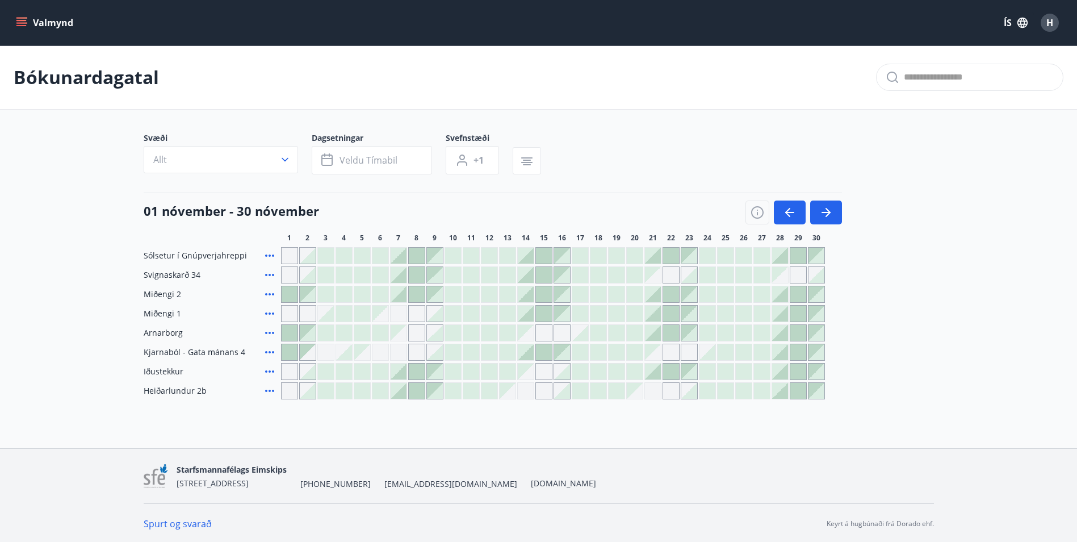
click at [670, 253] on div at bounding box center [671, 256] width 16 height 16
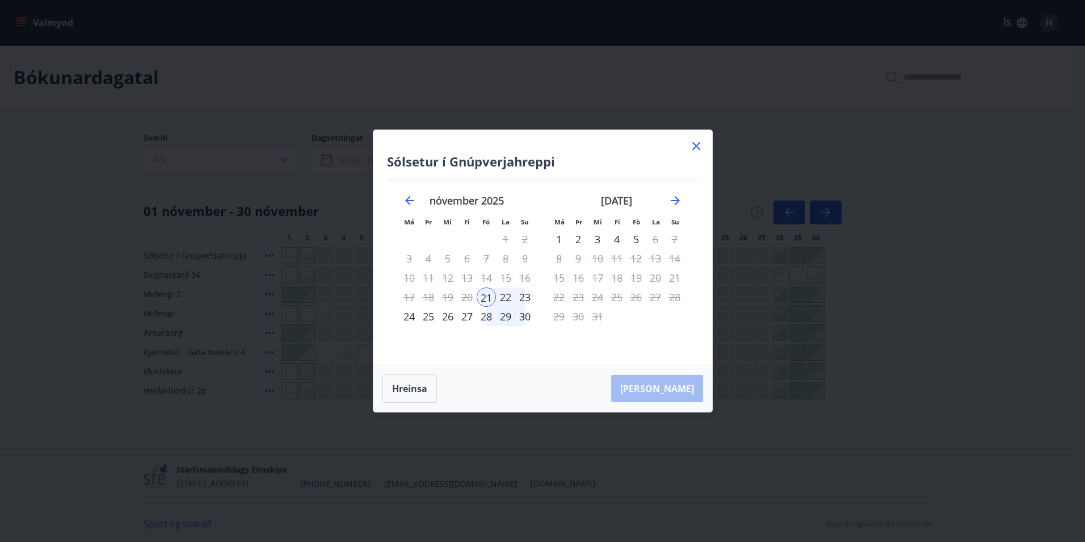
click at [695, 145] on icon at bounding box center [697, 146] width 8 height 8
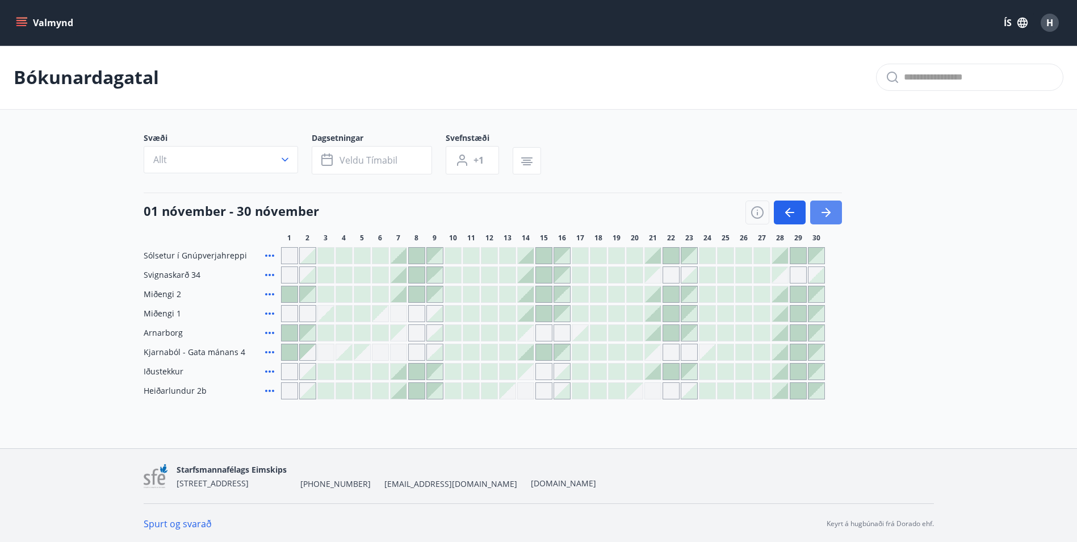
click at [833, 208] on button "button" at bounding box center [826, 212] width 32 height 24
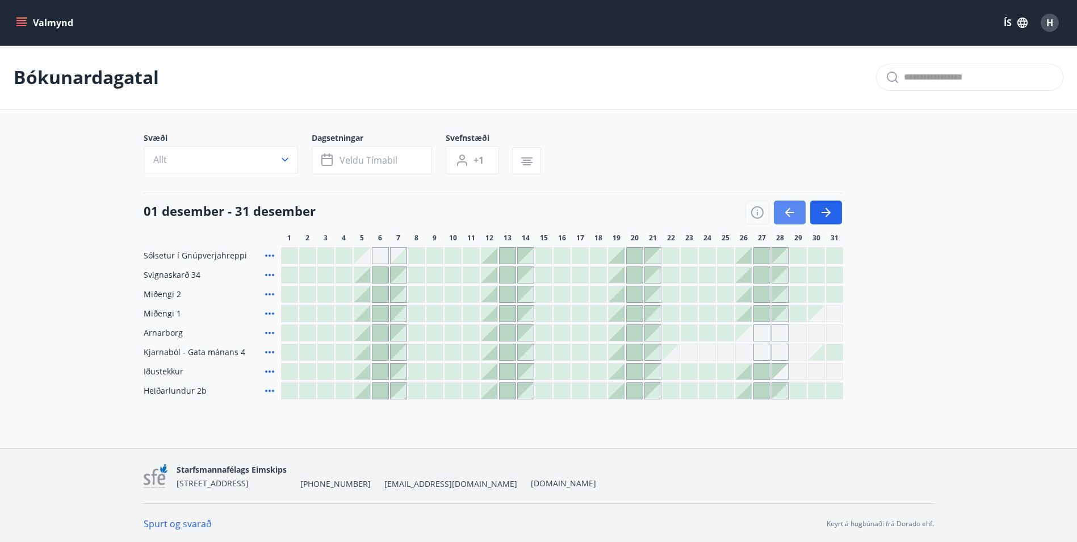
click at [785, 211] on icon "button" at bounding box center [790, 213] width 14 height 14
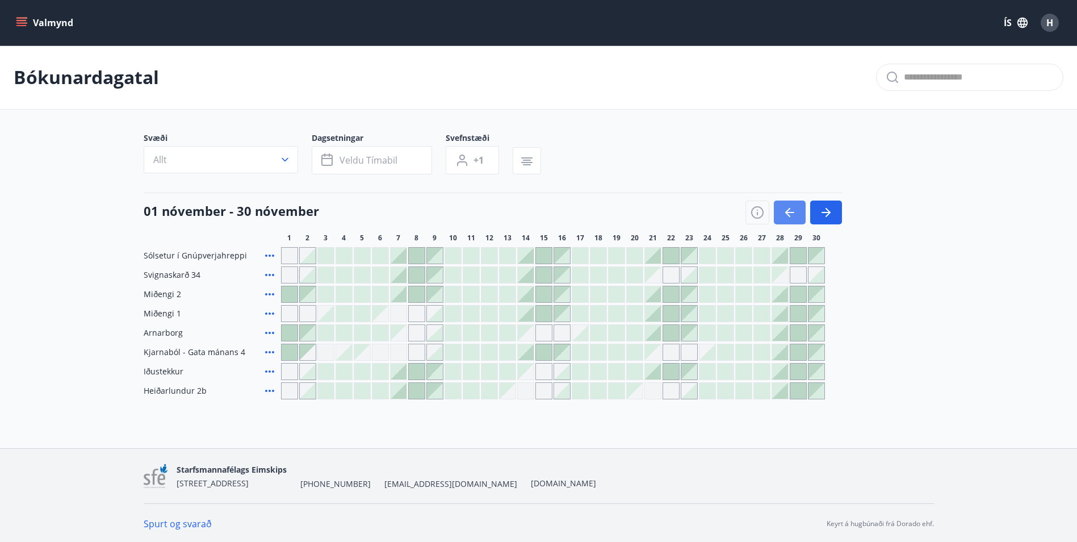
click at [785, 211] on icon "button" at bounding box center [790, 213] width 14 height 14
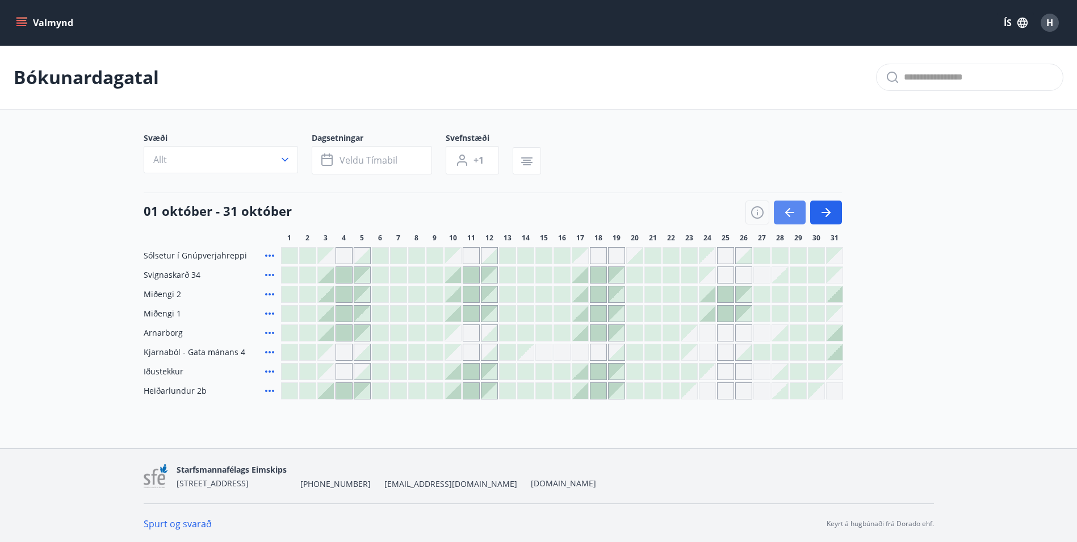
click at [785, 211] on icon "button" at bounding box center [790, 213] width 14 height 14
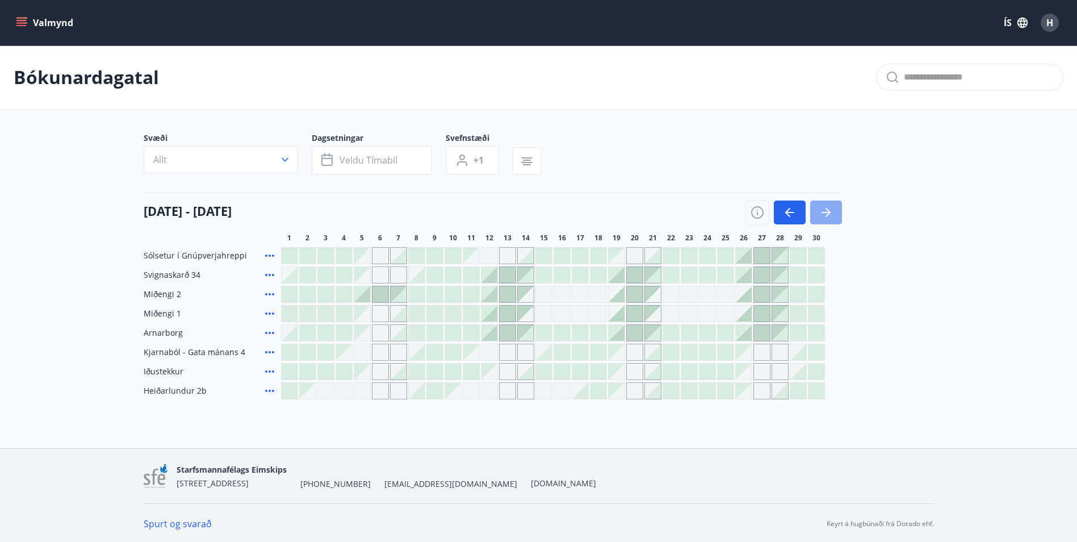
click at [833, 211] on button "button" at bounding box center [826, 212] width 32 height 24
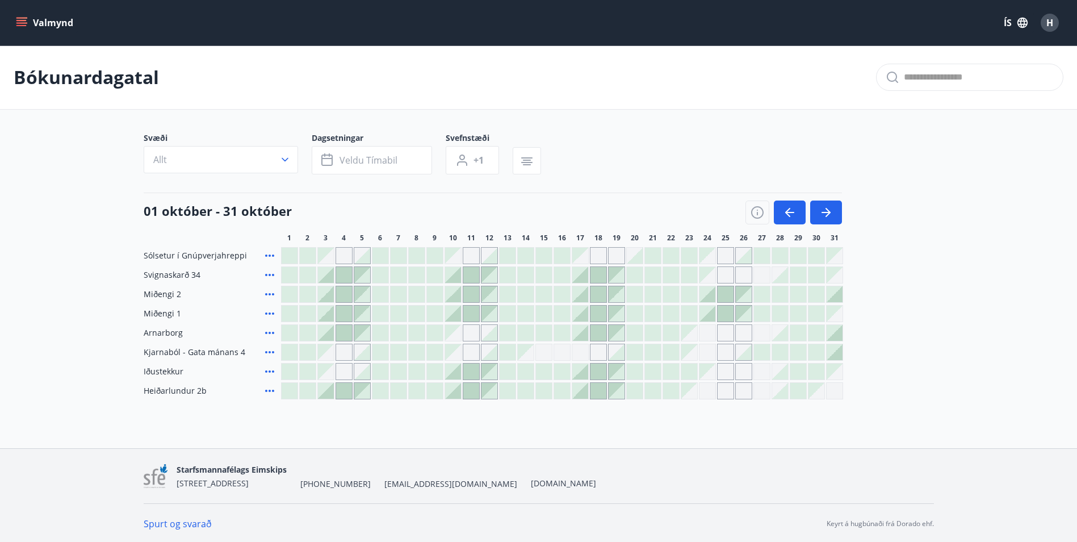
click at [22, 22] on icon "menu" at bounding box center [21, 22] width 11 height 11
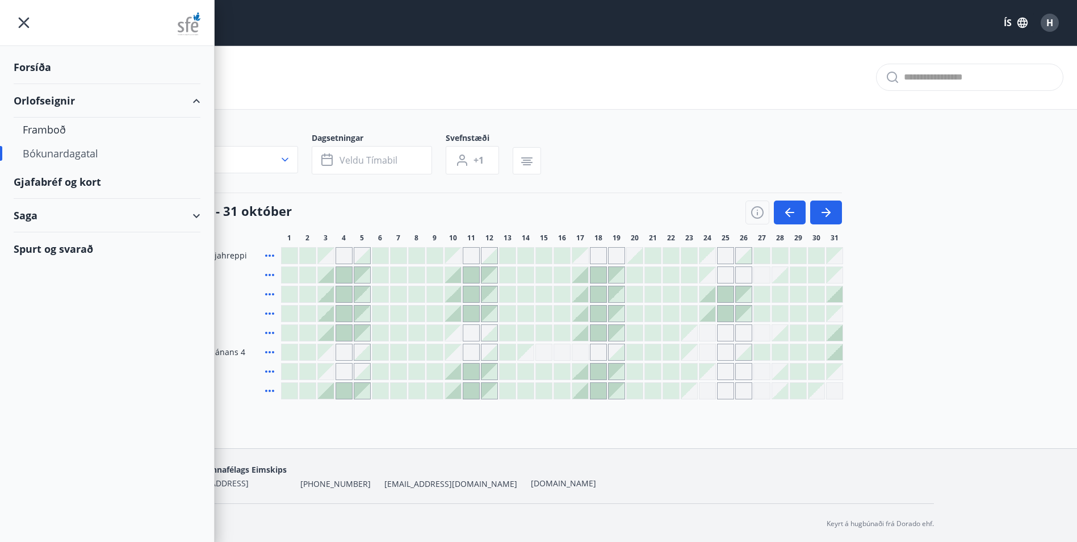
click at [55, 183] on div "Gjafabréf og kort" at bounding box center [107, 181] width 187 height 33
click at [199, 214] on div "Saga" at bounding box center [107, 215] width 187 height 33
click at [47, 129] on div "Framboð" at bounding box center [107, 130] width 169 height 24
